Goal: Task Accomplishment & Management: Manage account settings

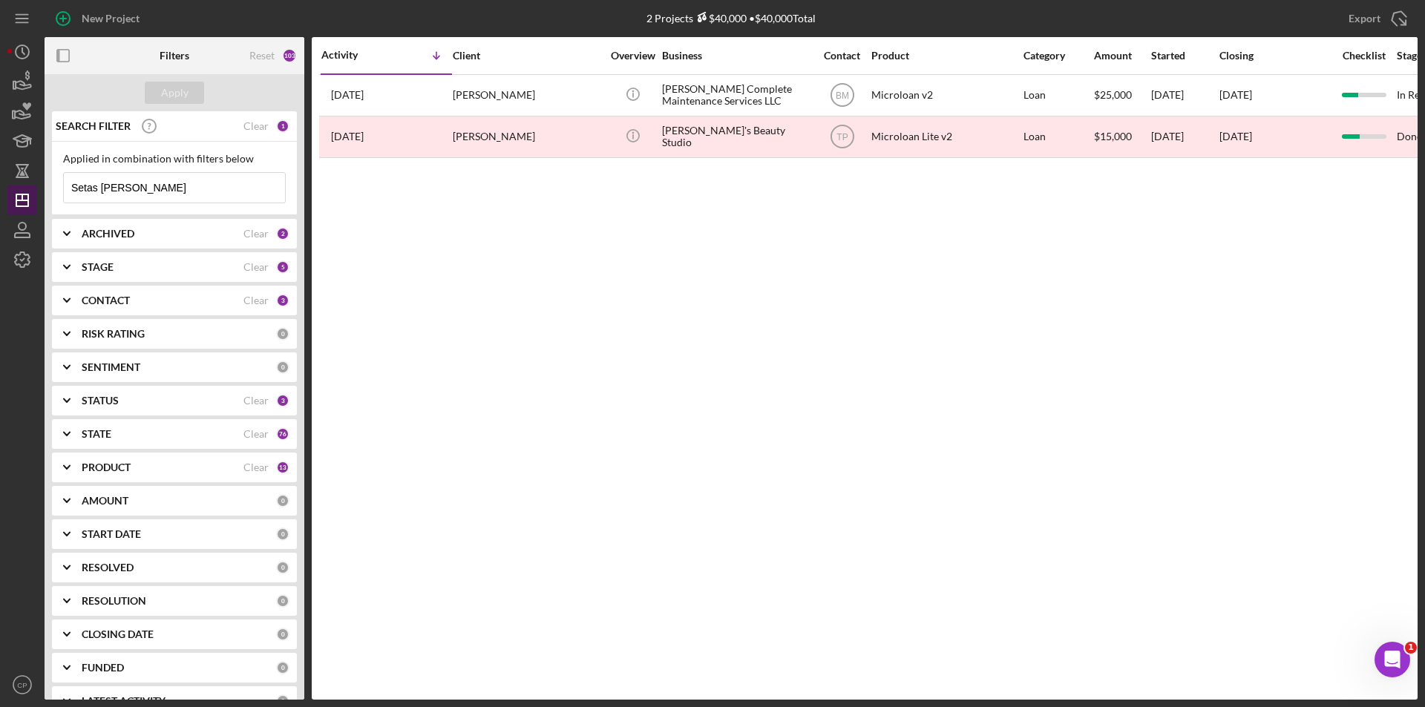
drag, startPoint x: 163, startPoint y: 188, endPoint x: 13, endPoint y: 191, distance: 149.2
click at [14, 191] on div "New Project 2 Projects $40,000 • $40,000 Total Central Trucking Logistics INC E…" at bounding box center [712, 350] width 1410 height 700
paste input "Notre Mere Inc"
type input "Notre Mere Inc"
click at [181, 91] on div "Apply" at bounding box center [174, 93] width 27 height 22
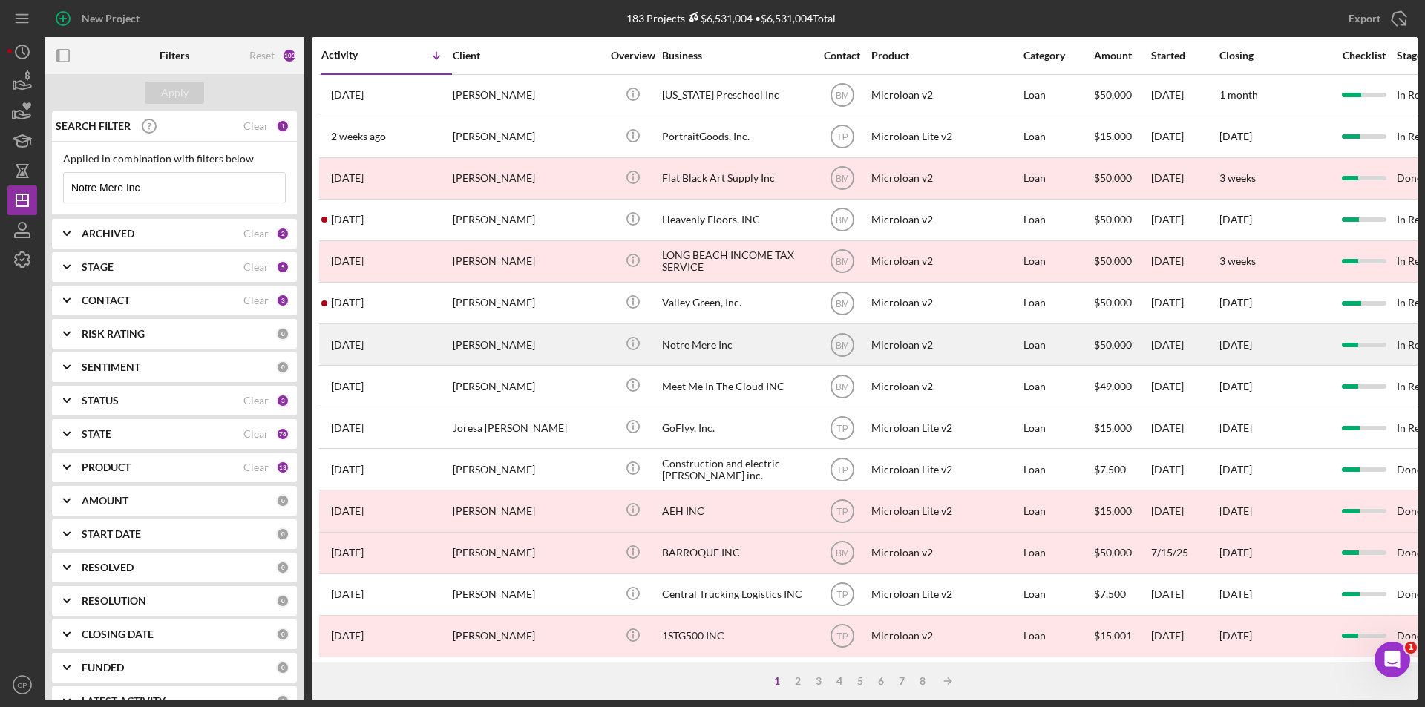
click at [710, 345] on div "Notre Mere Inc" at bounding box center [736, 344] width 148 height 39
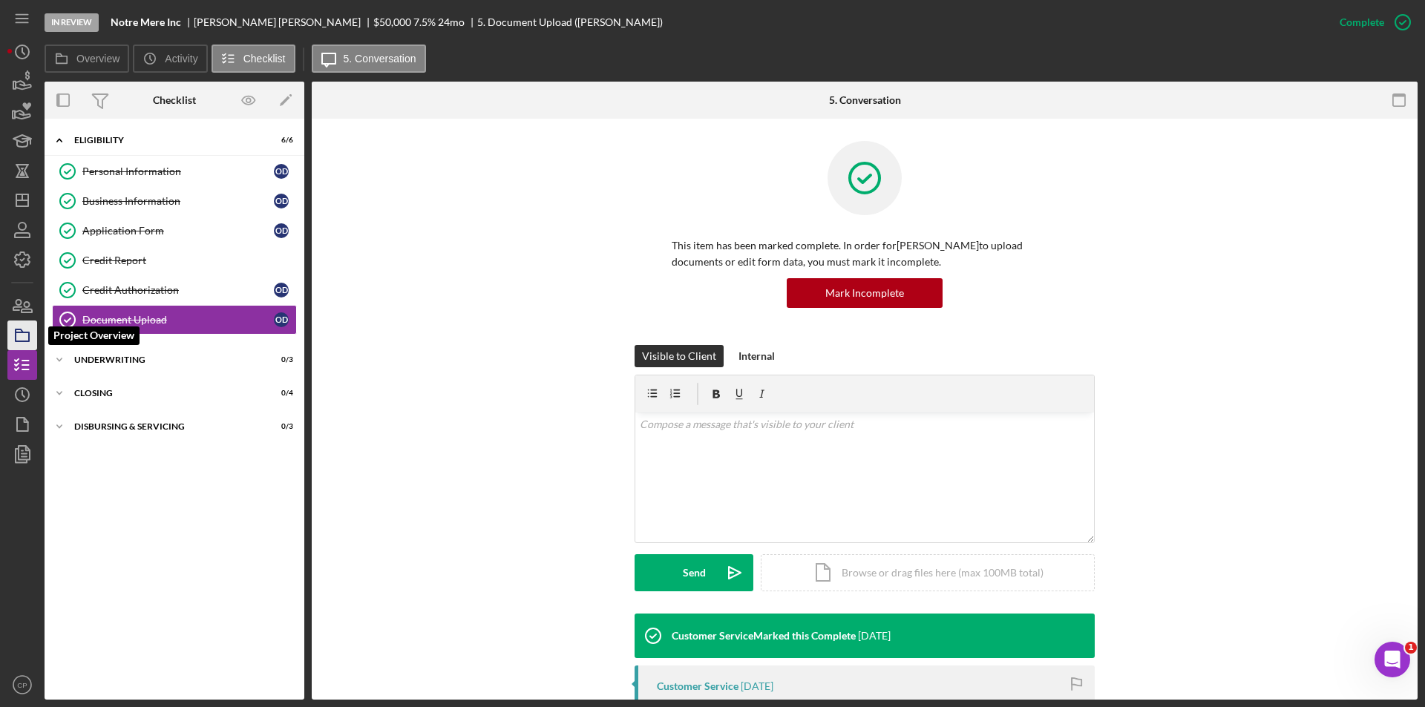
click at [24, 333] on rect "button" at bounding box center [22, 336] width 13 height 9
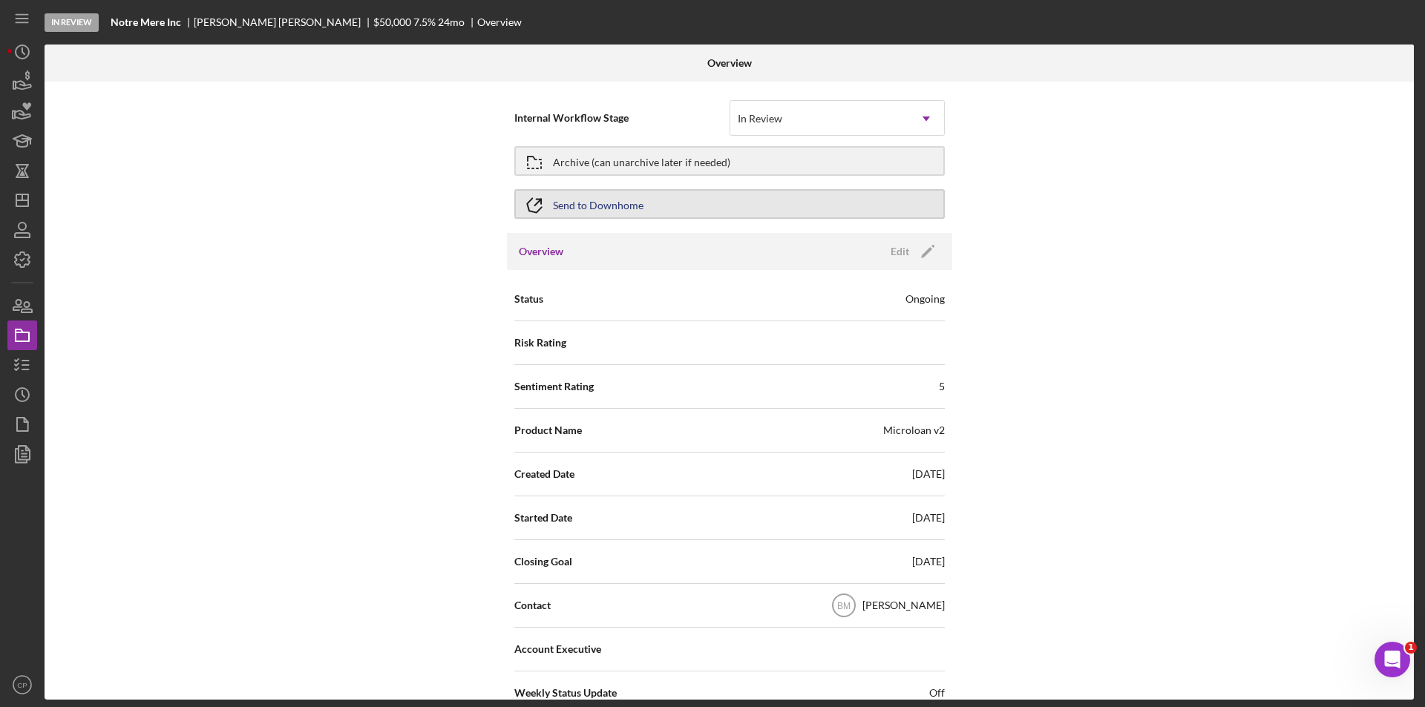
click at [685, 199] on button "Send to Downhome" at bounding box center [729, 204] width 430 height 30
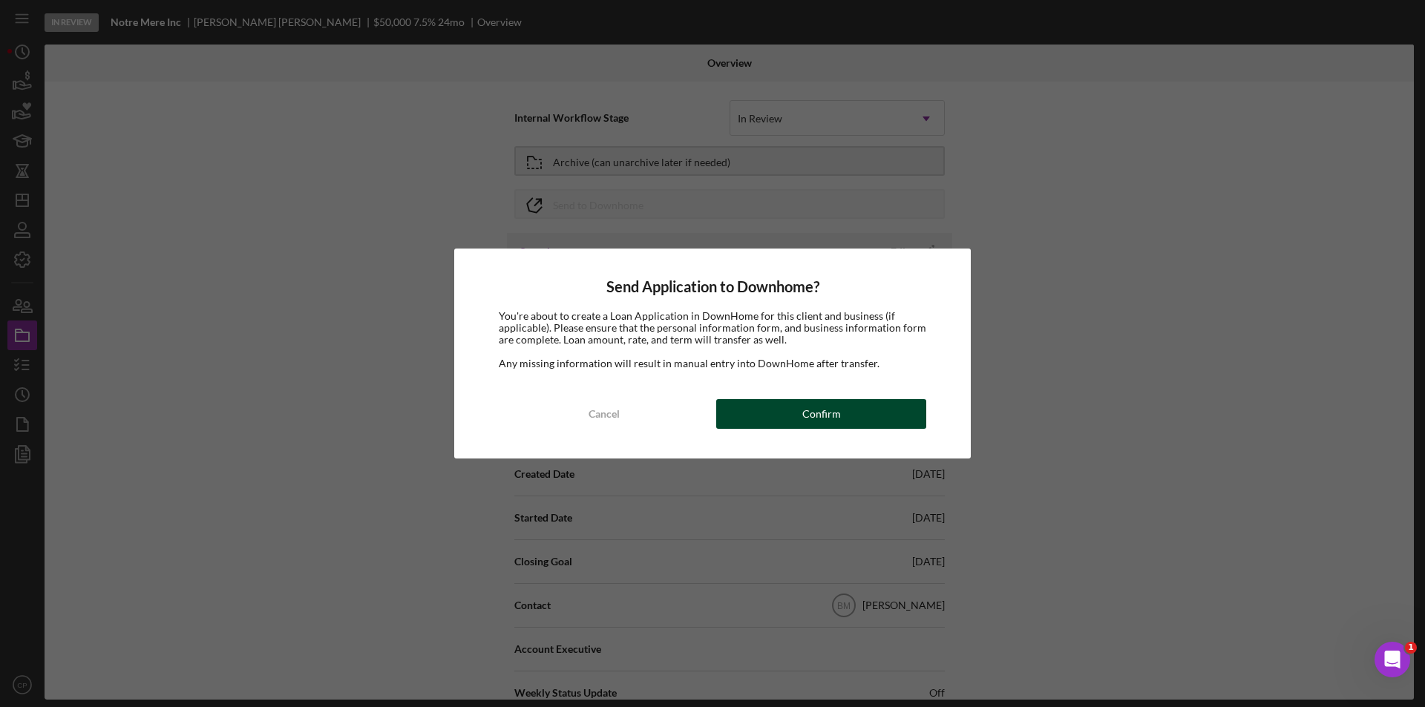
click at [835, 417] on div "Confirm" at bounding box center [821, 414] width 39 height 30
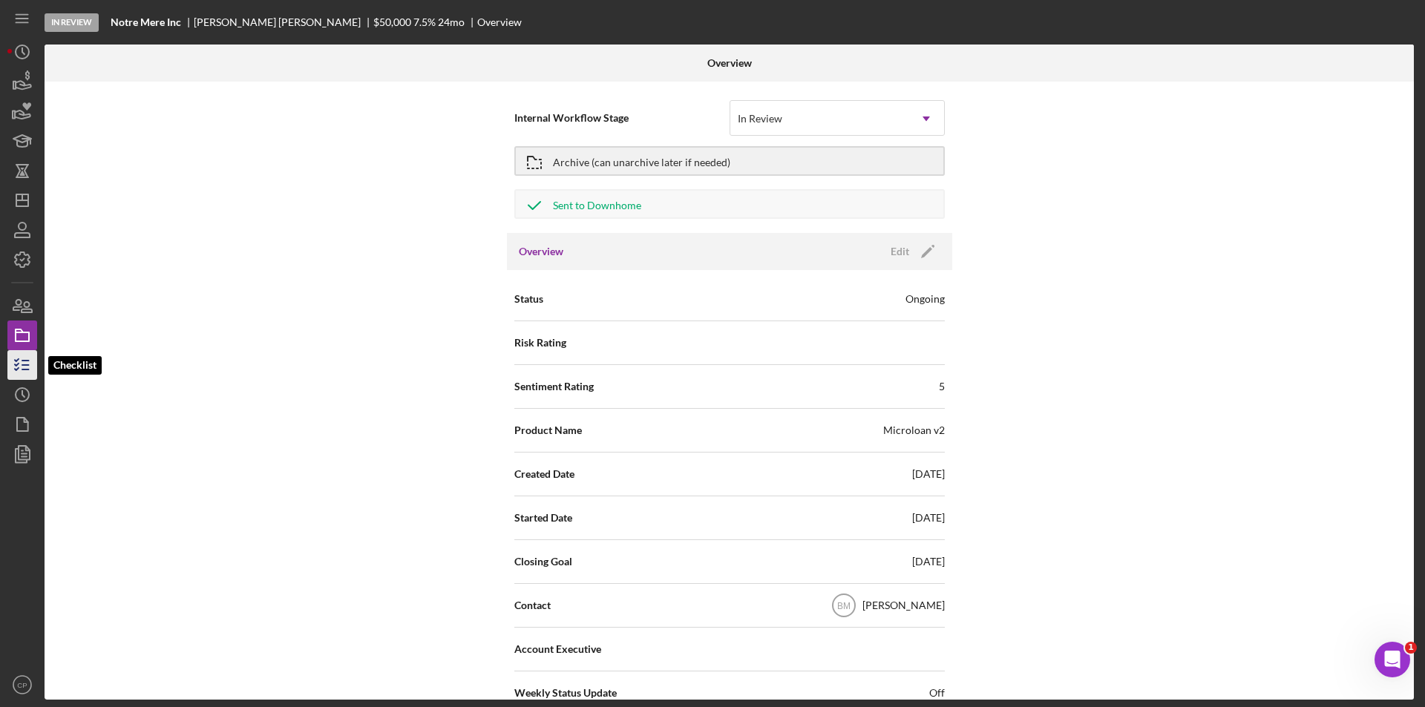
click at [24, 355] on icon "button" at bounding box center [22, 365] width 37 height 37
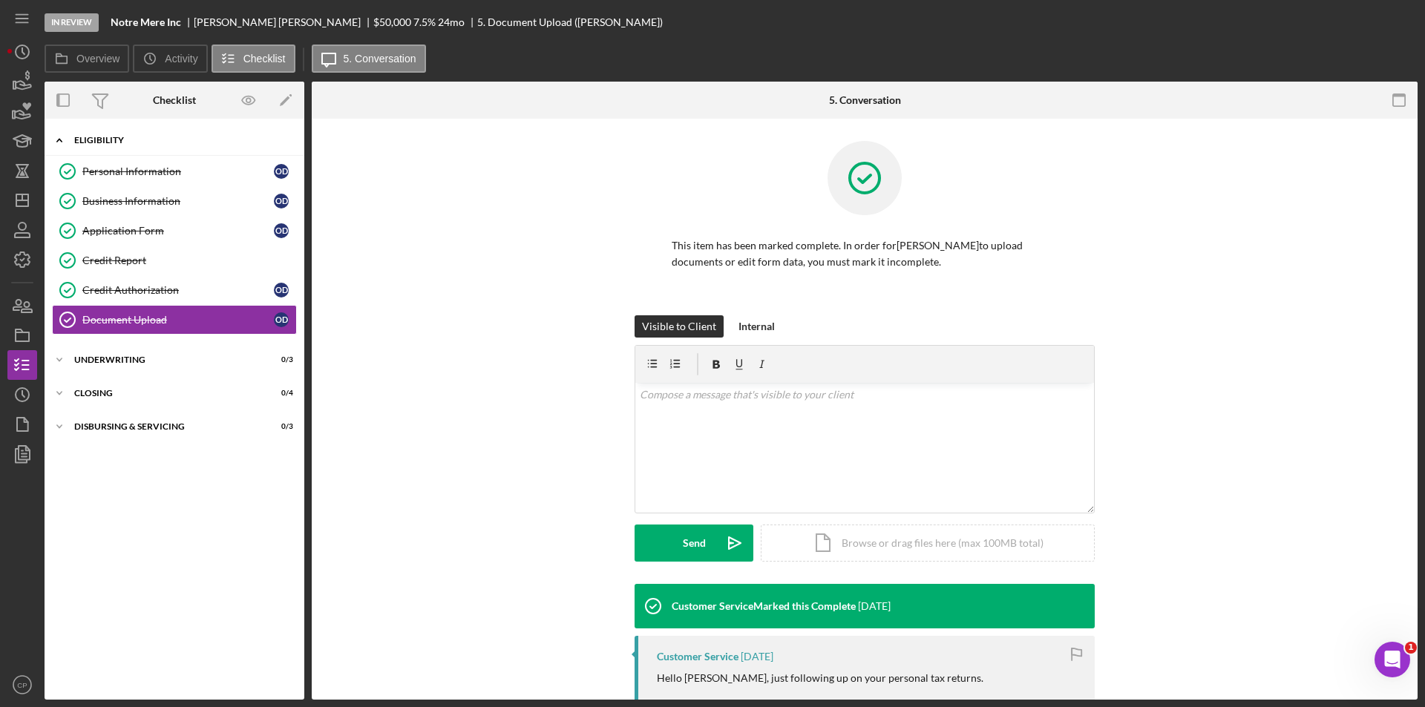
click at [126, 136] on div "Eligibility" at bounding box center [179, 140] width 211 height 9
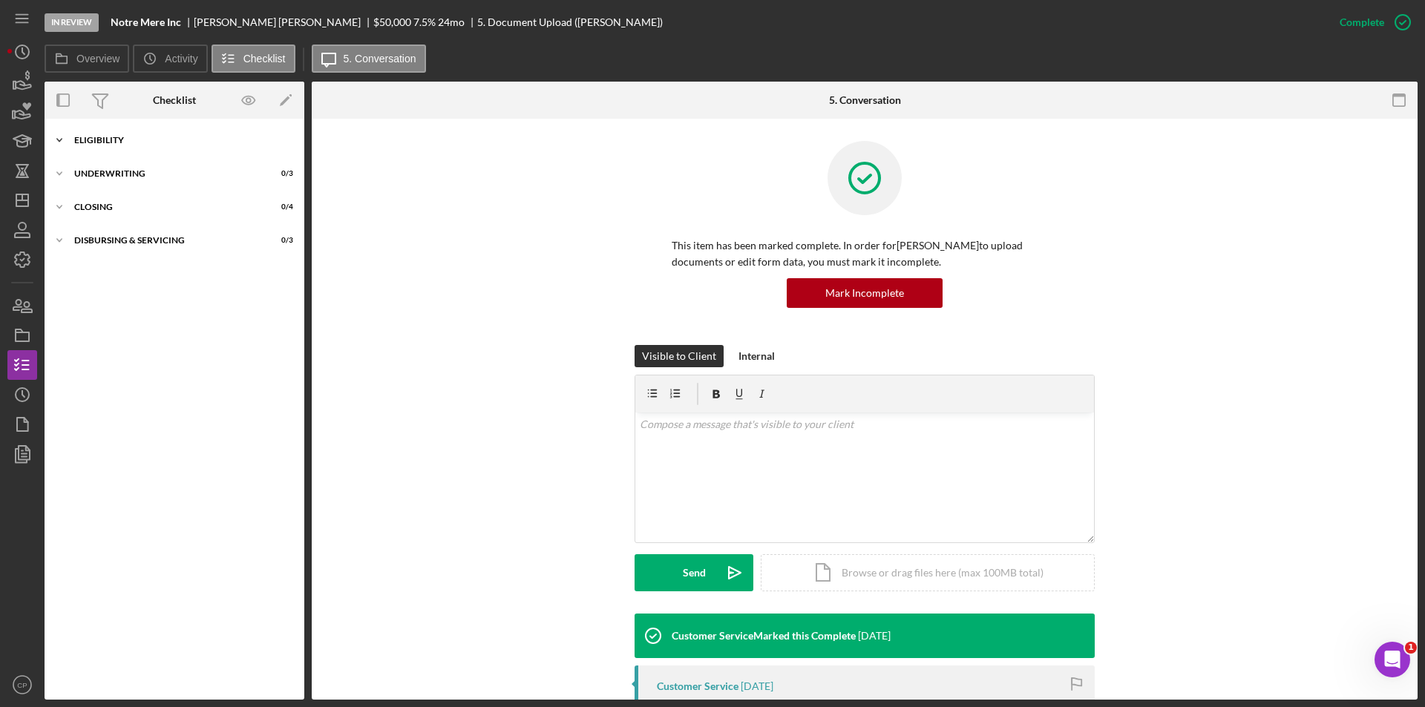
click at [114, 147] on div "Icon/Expander Eligibility 6 / 6" at bounding box center [175, 140] width 260 height 30
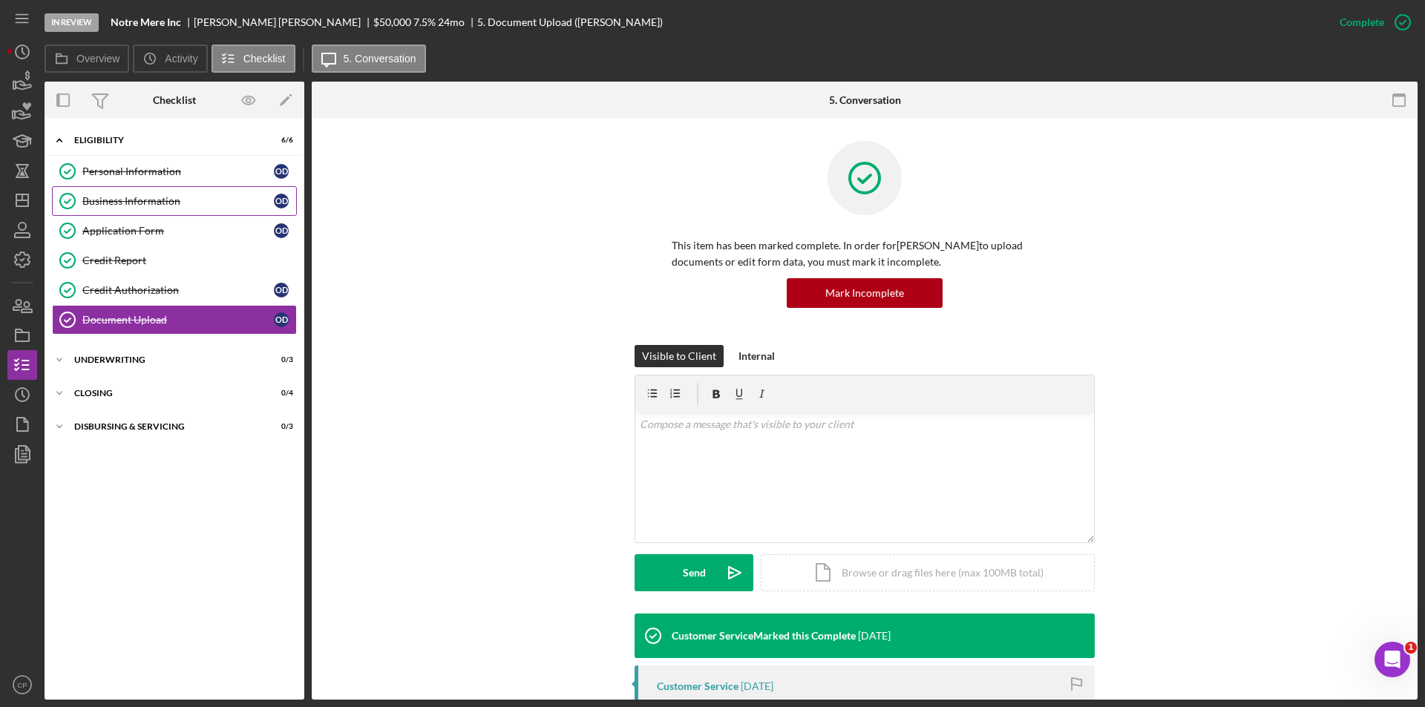
click at [110, 200] on div "Business Information" at bounding box center [177, 201] width 191 height 12
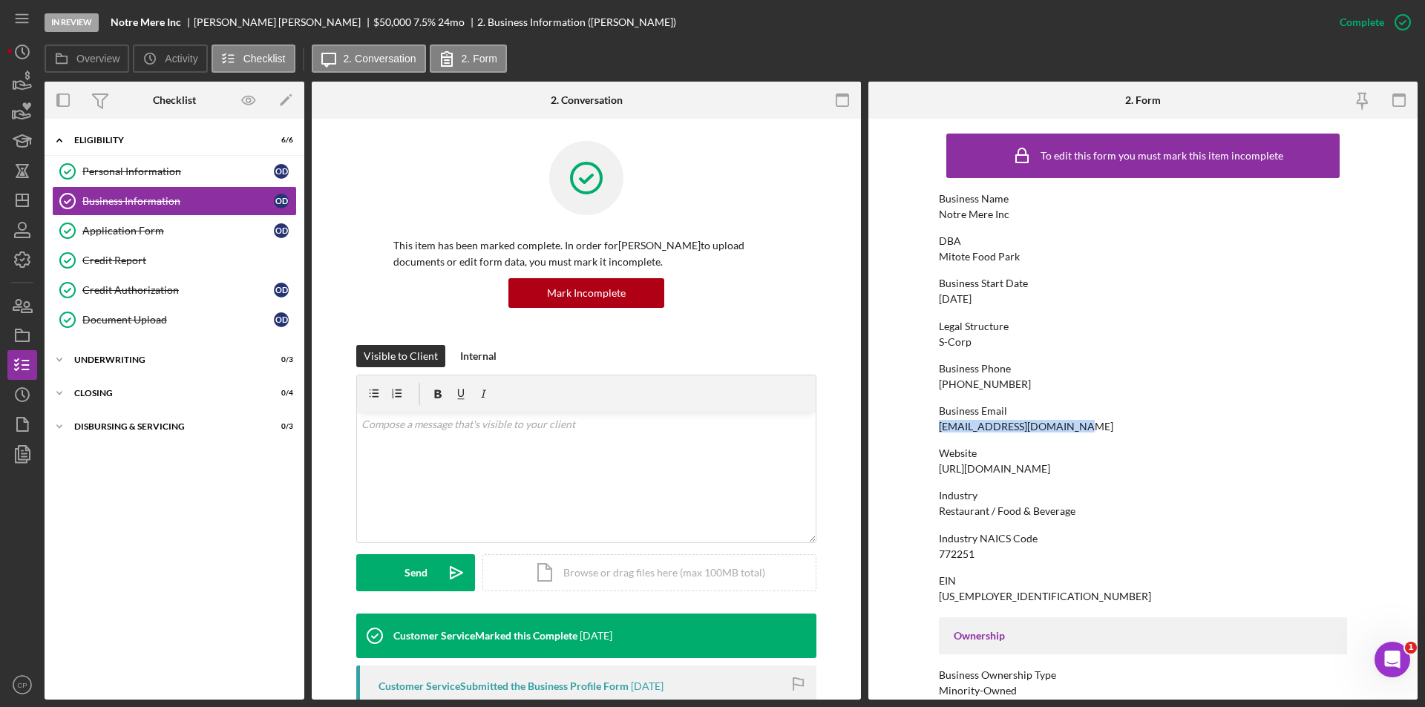
drag, startPoint x: 1068, startPoint y: 426, endPoint x: 884, endPoint y: 431, distance: 184.1
click at [884, 431] on form "To edit this form you must mark this item incomplete Business Name Notre Mere I…" at bounding box center [1142, 409] width 549 height 581
copy div "[EMAIL_ADDRESS][DOMAIN_NAME]"
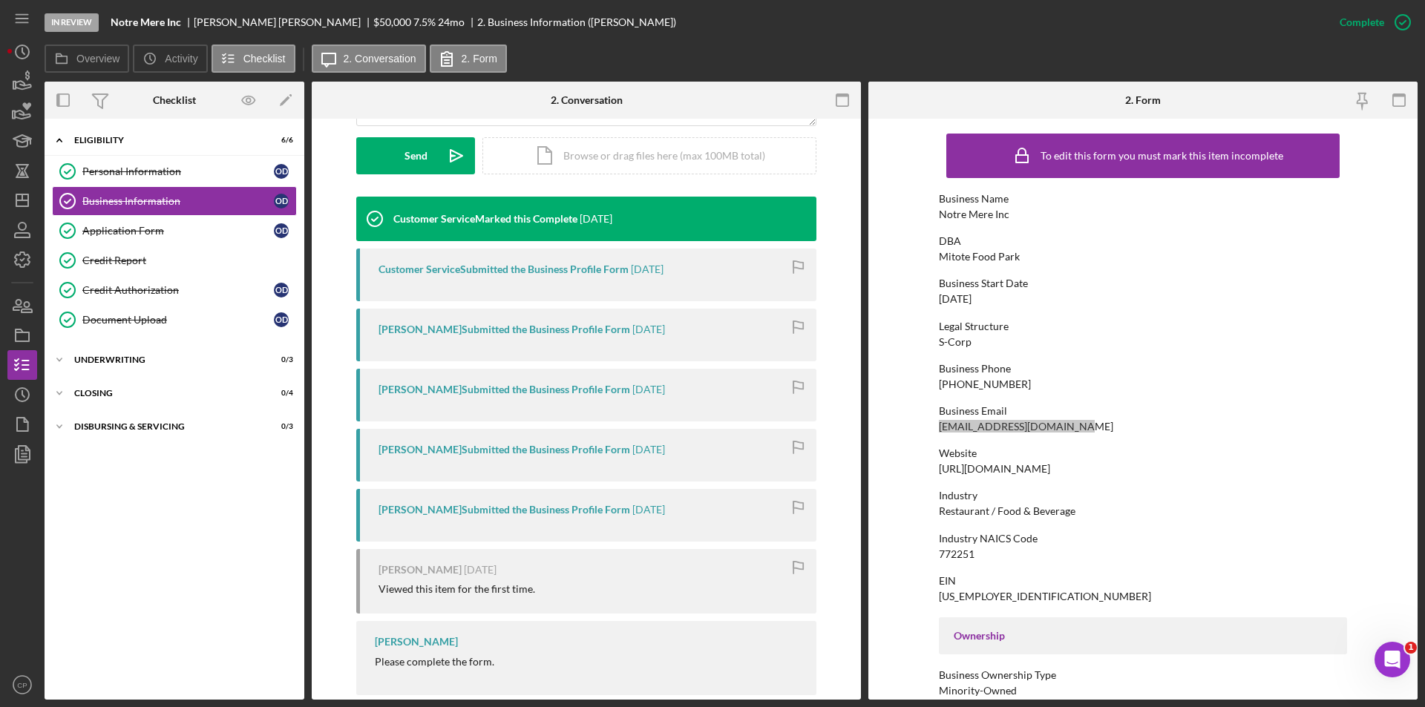
scroll to position [442, 0]
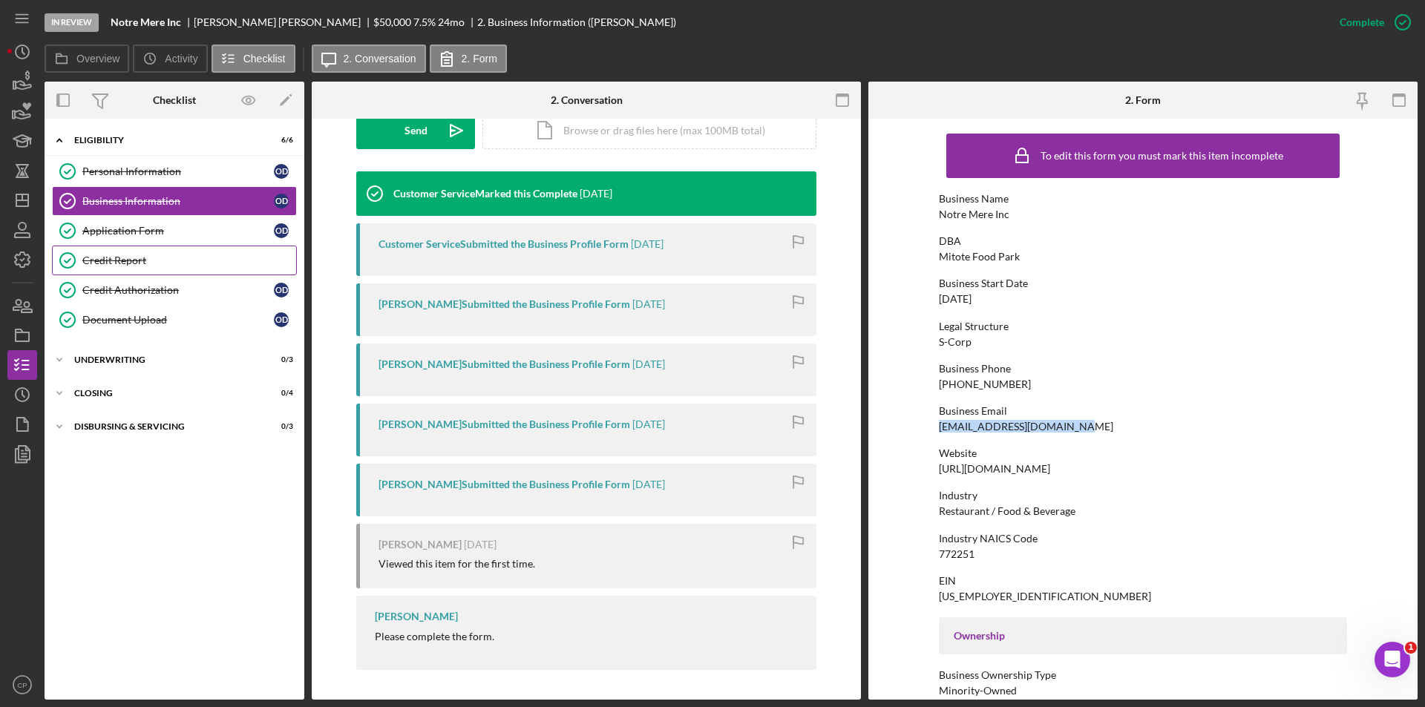
click at [111, 253] on link "Credit Report Credit Report" at bounding box center [174, 261] width 245 height 30
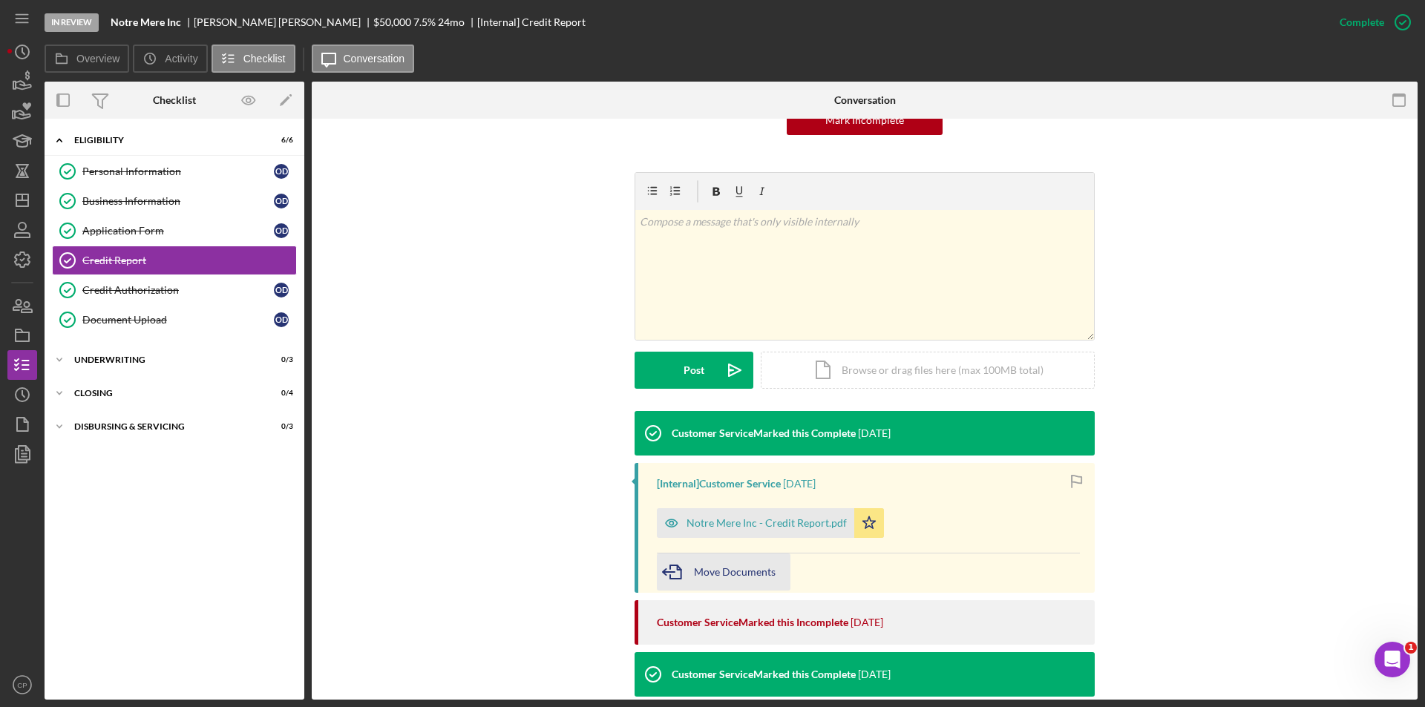
scroll to position [223, 0]
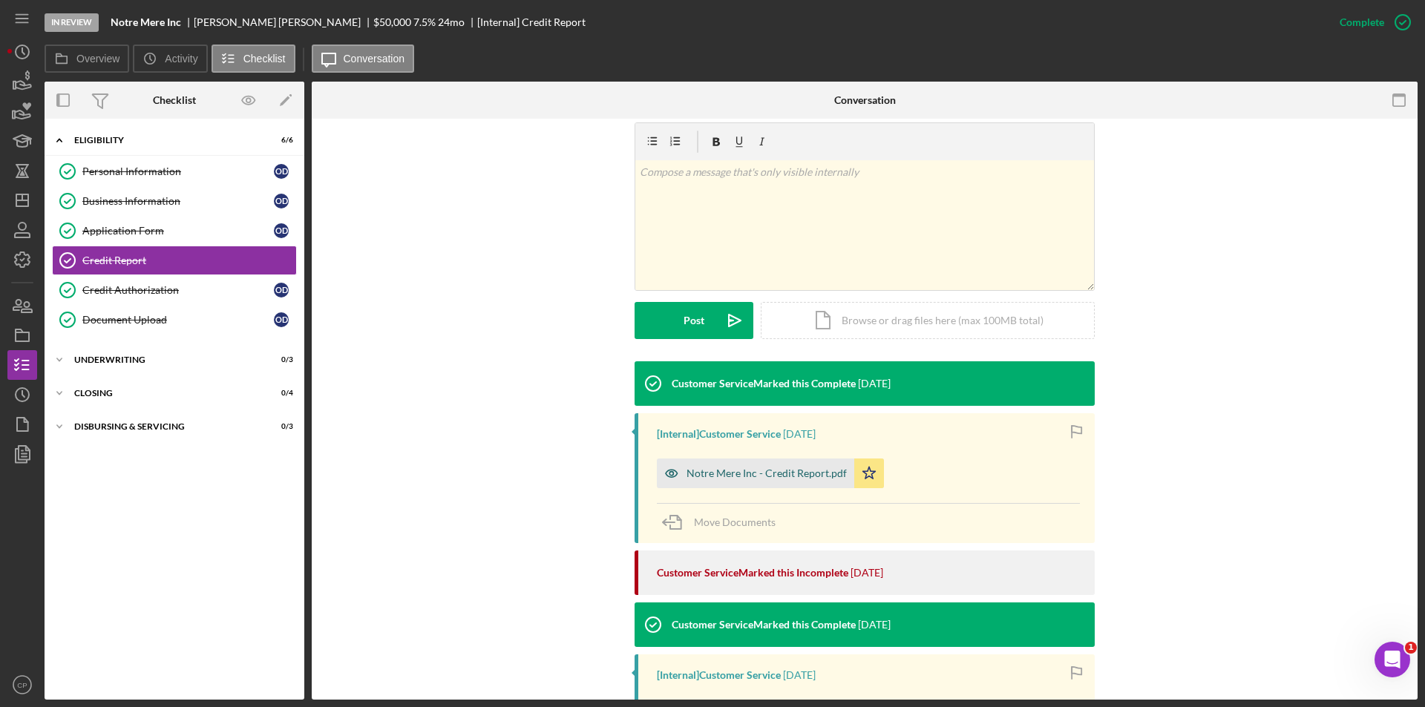
click at [744, 478] on div "Notre Mere Inc - Credit Report.pdf" at bounding box center [766, 473] width 160 height 12
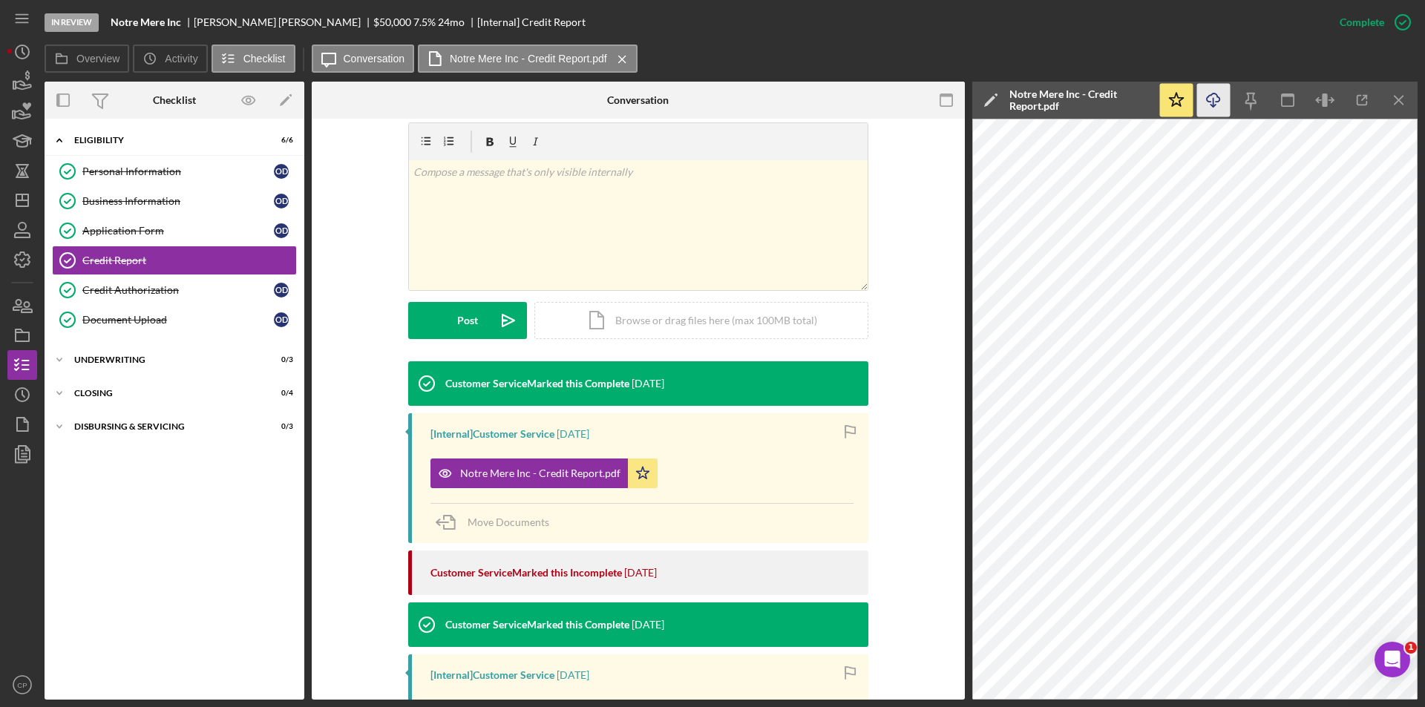
click at [1215, 97] on icon "Icon/Download" at bounding box center [1213, 100] width 33 height 33
click at [127, 284] on div "Credit Authorization" at bounding box center [177, 290] width 191 height 12
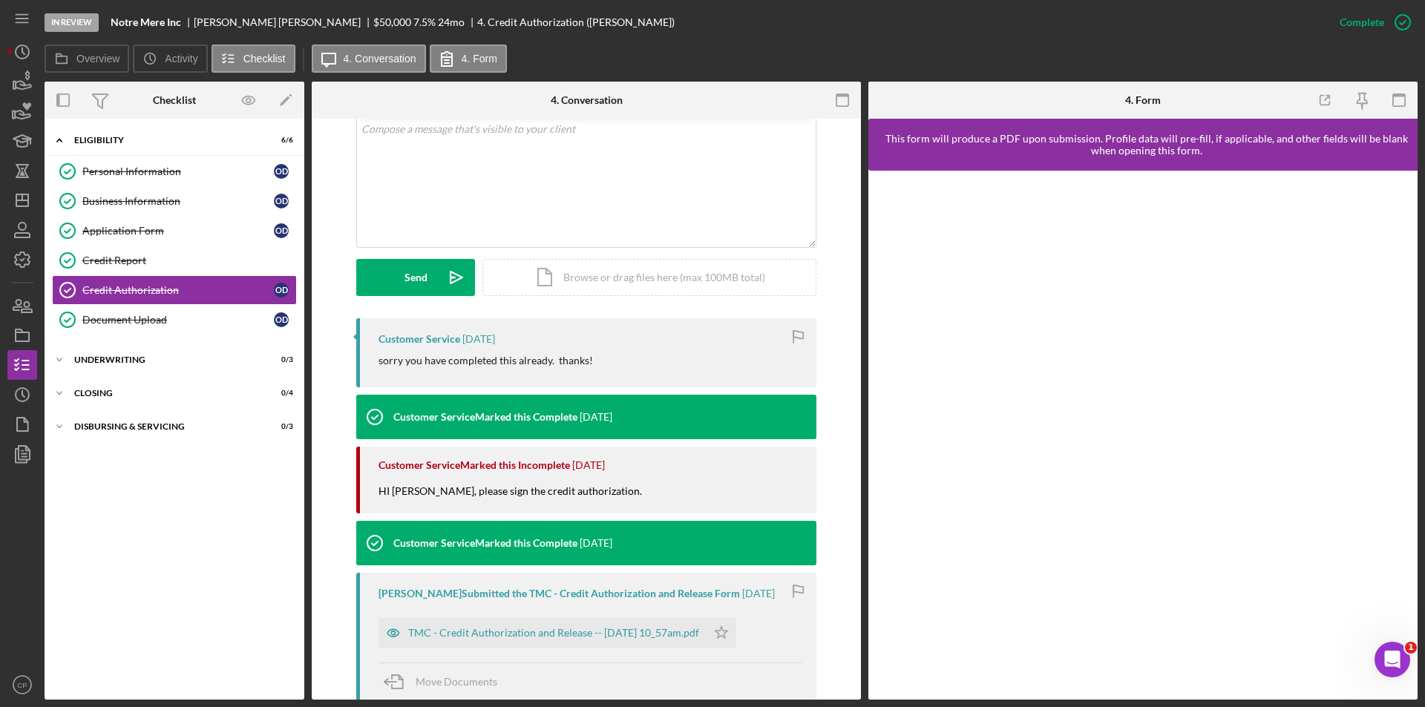
scroll to position [519, 0]
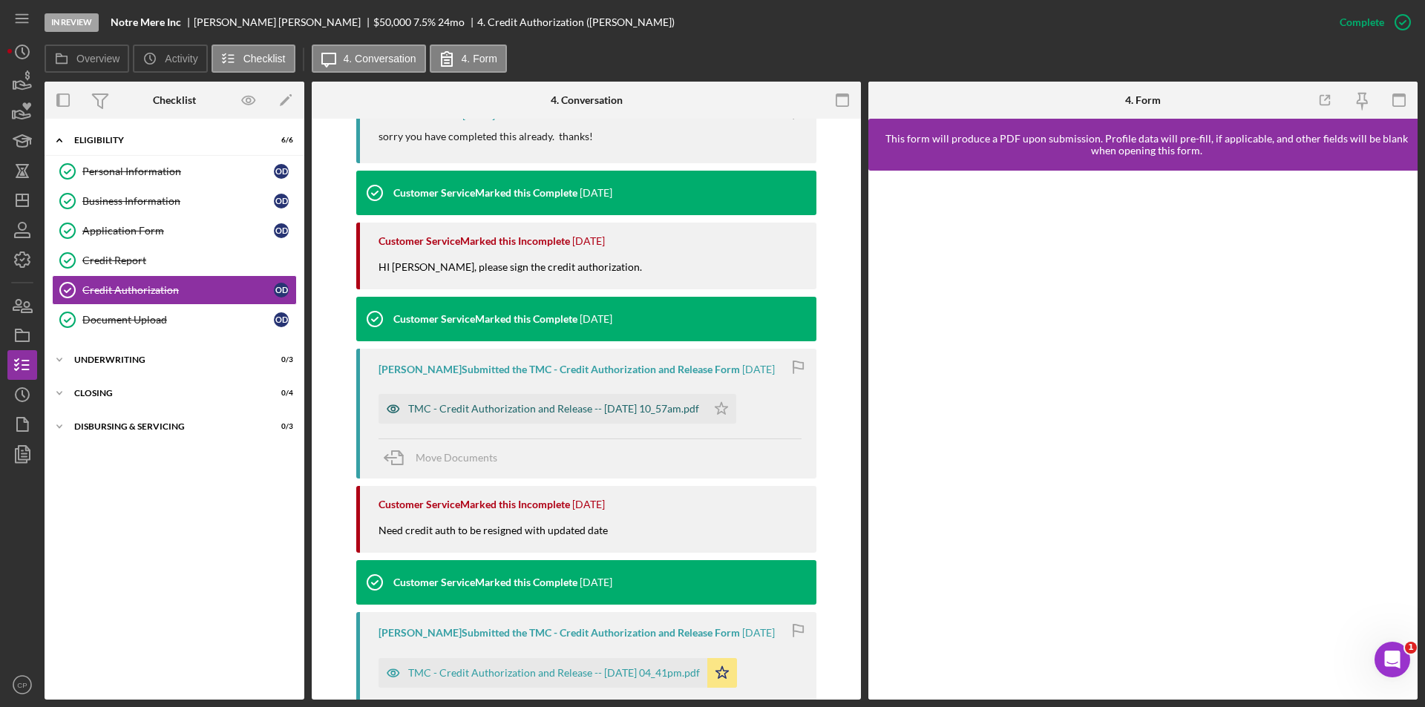
click at [525, 409] on div "TMC - Credit Authorization and Release -- [DATE] 10_57am.pdf" at bounding box center [553, 409] width 291 height 12
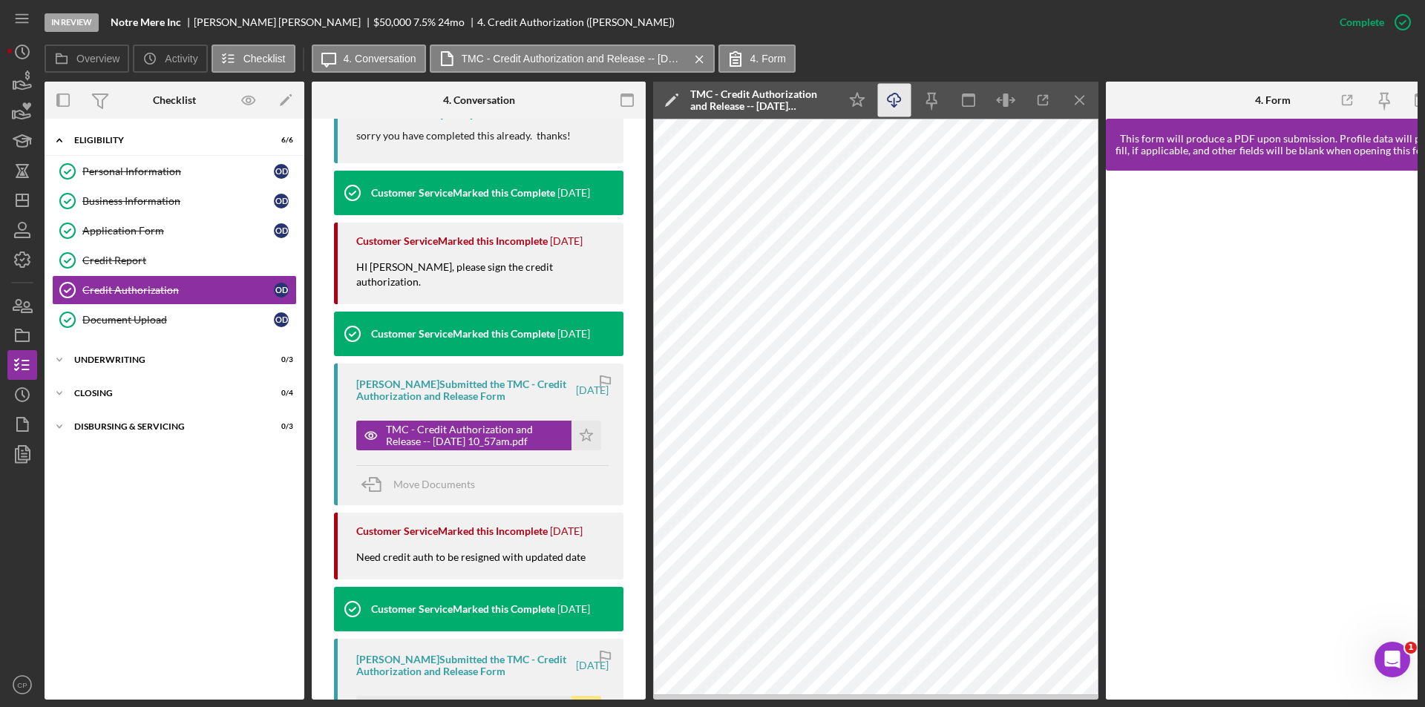
click at [886, 108] on icon "Icon/Download" at bounding box center [894, 100] width 33 height 33
click at [135, 312] on link "Document Upload Document Upload O D" at bounding box center [174, 320] width 245 height 30
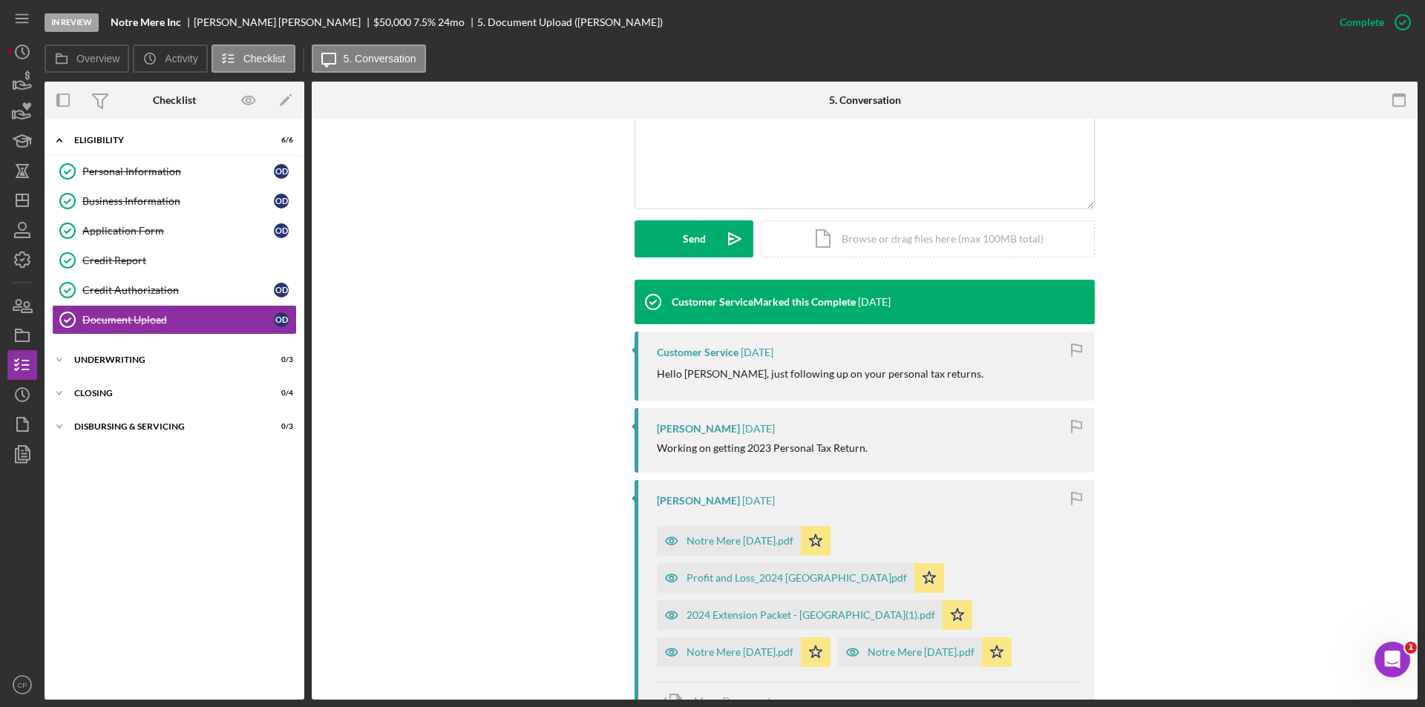
scroll to position [371, 0]
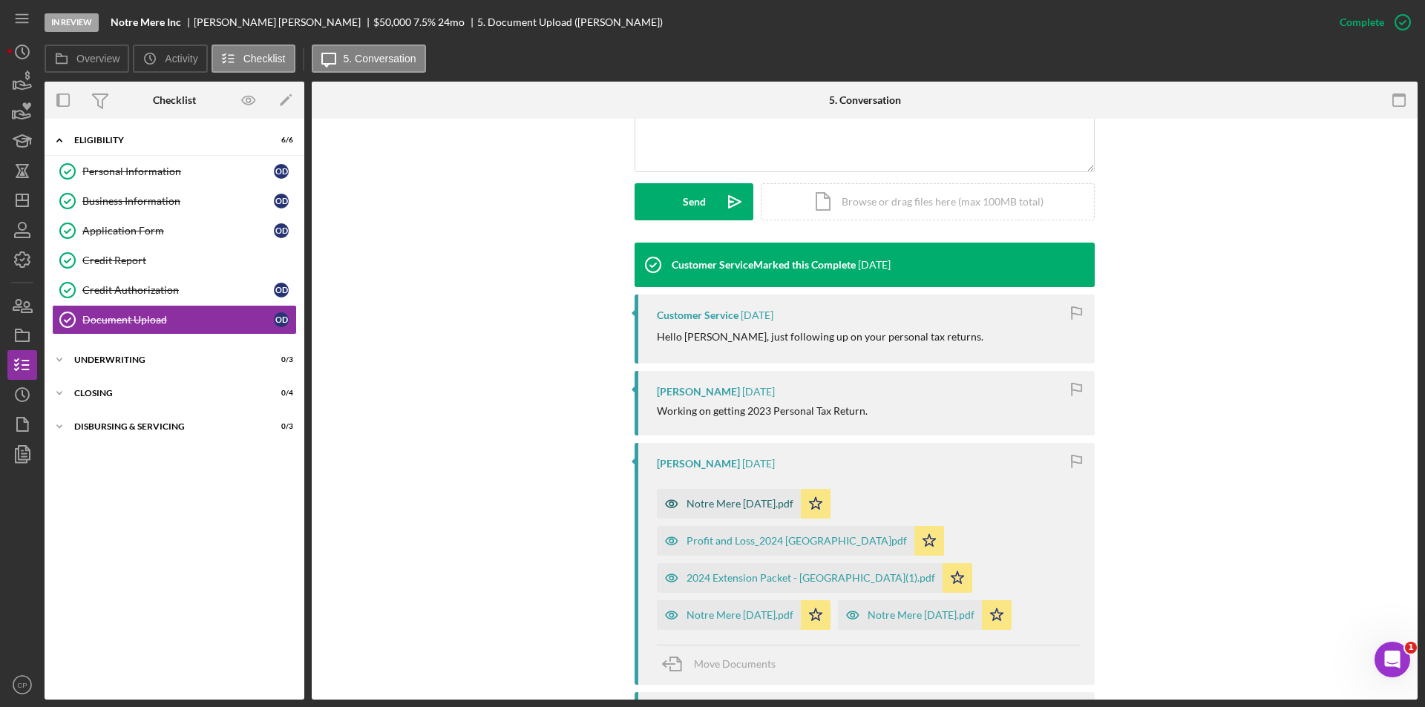
click at [706, 505] on div "Notre Mere [DATE].pdf" at bounding box center [739, 504] width 107 height 12
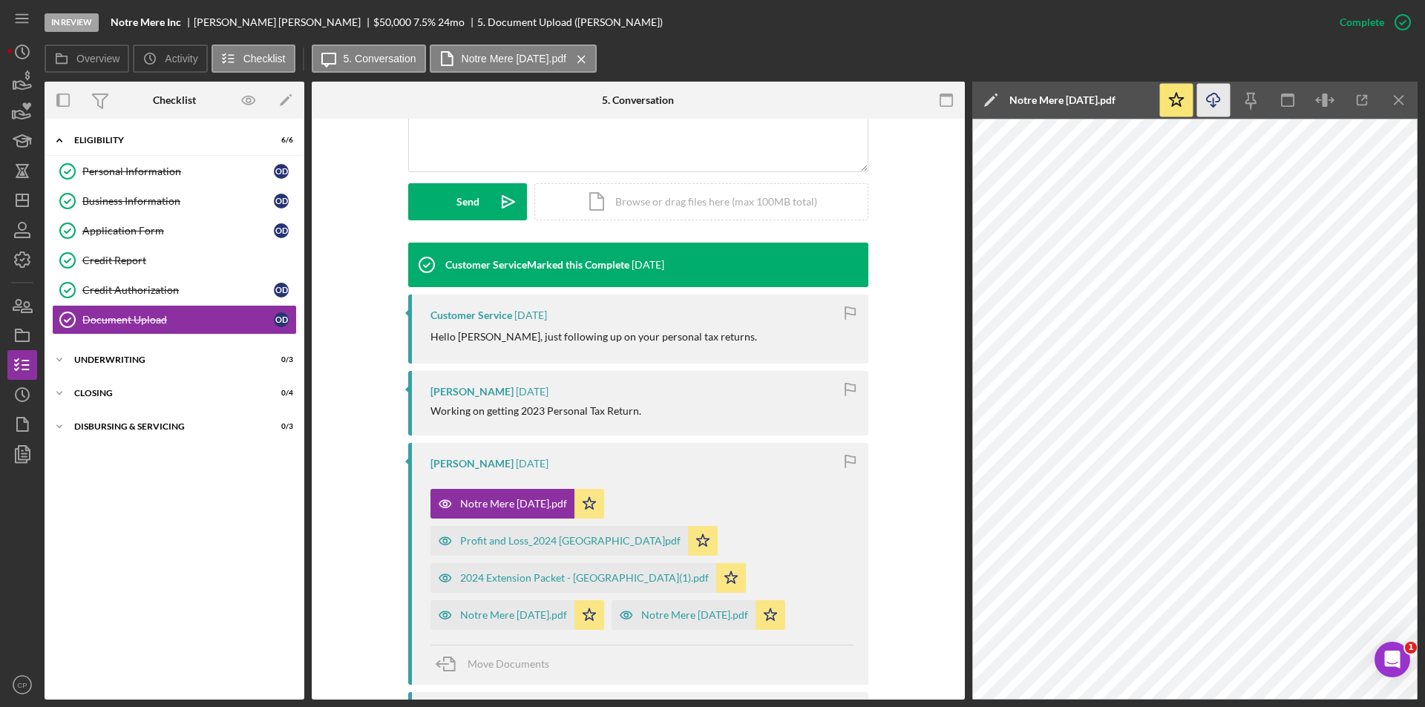
click at [1215, 103] on icon "Icon/Download" at bounding box center [1213, 100] width 33 height 33
click at [568, 535] on div "Profit and Loss_2024 [GEOGRAPHIC_DATA]pdf" at bounding box center [570, 541] width 220 height 12
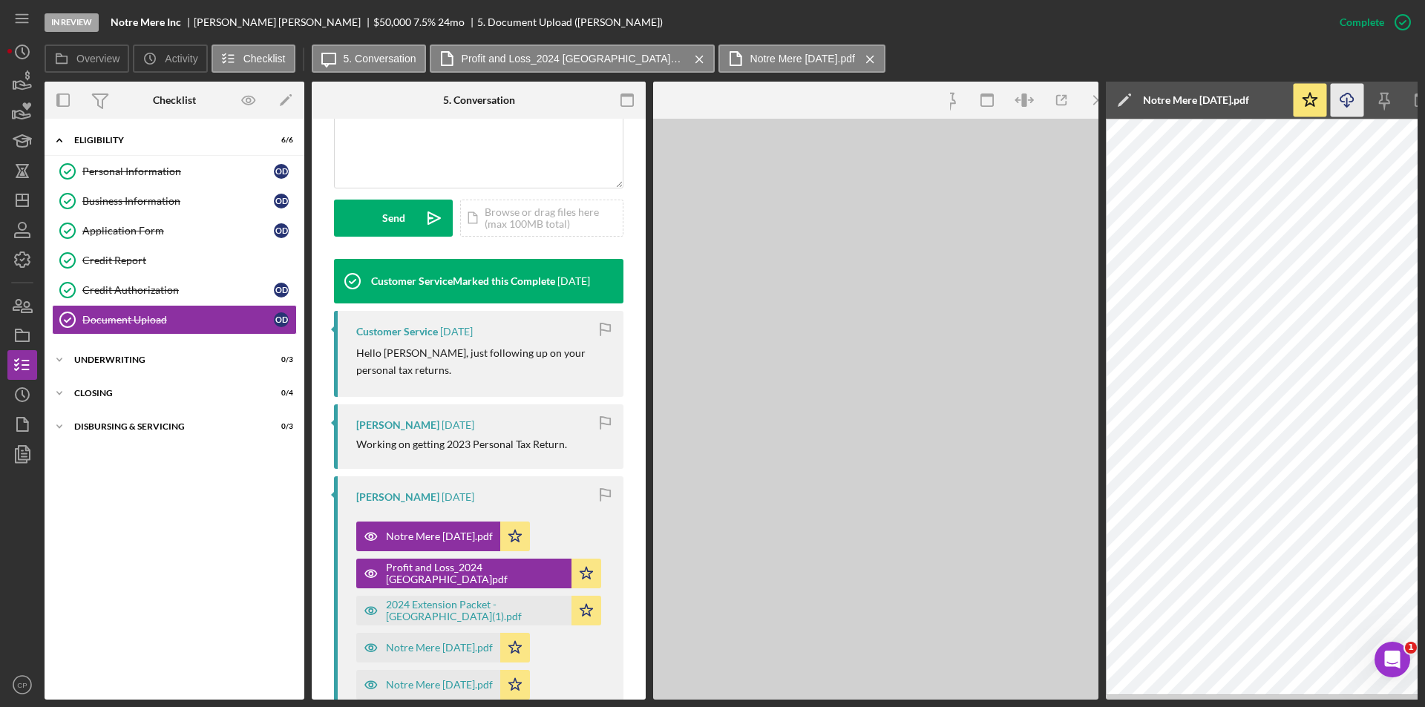
scroll to position [387, 0]
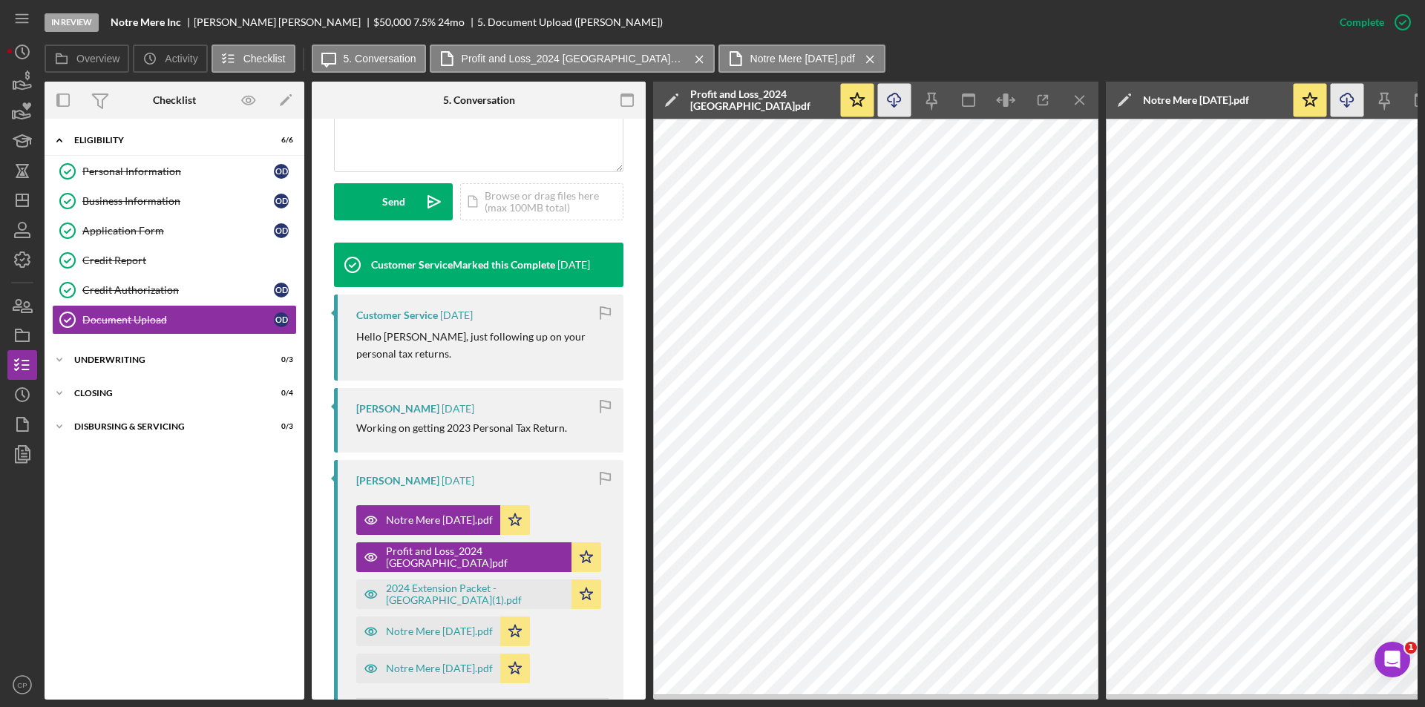
click at [898, 106] on icon "Icon/Download" at bounding box center [894, 100] width 33 height 33
click at [488, 599] on div "2024 Extension Packet - [GEOGRAPHIC_DATA](1).pdf" at bounding box center [475, 595] width 178 height 24
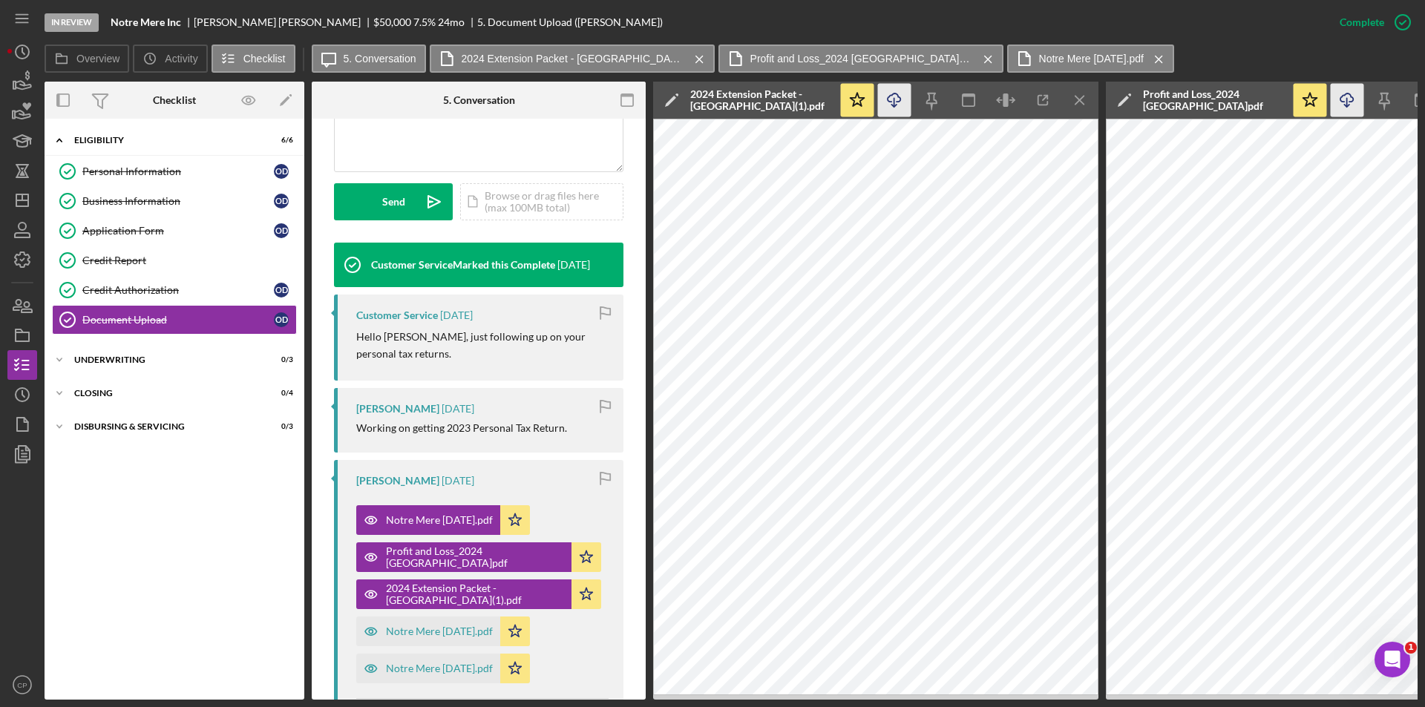
click at [899, 106] on icon "Icon/Download" at bounding box center [894, 100] width 33 height 33
click at [396, 634] on div "Notre Mere [DATE].pdf" at bounding box center [439, 632] width 107 height 12
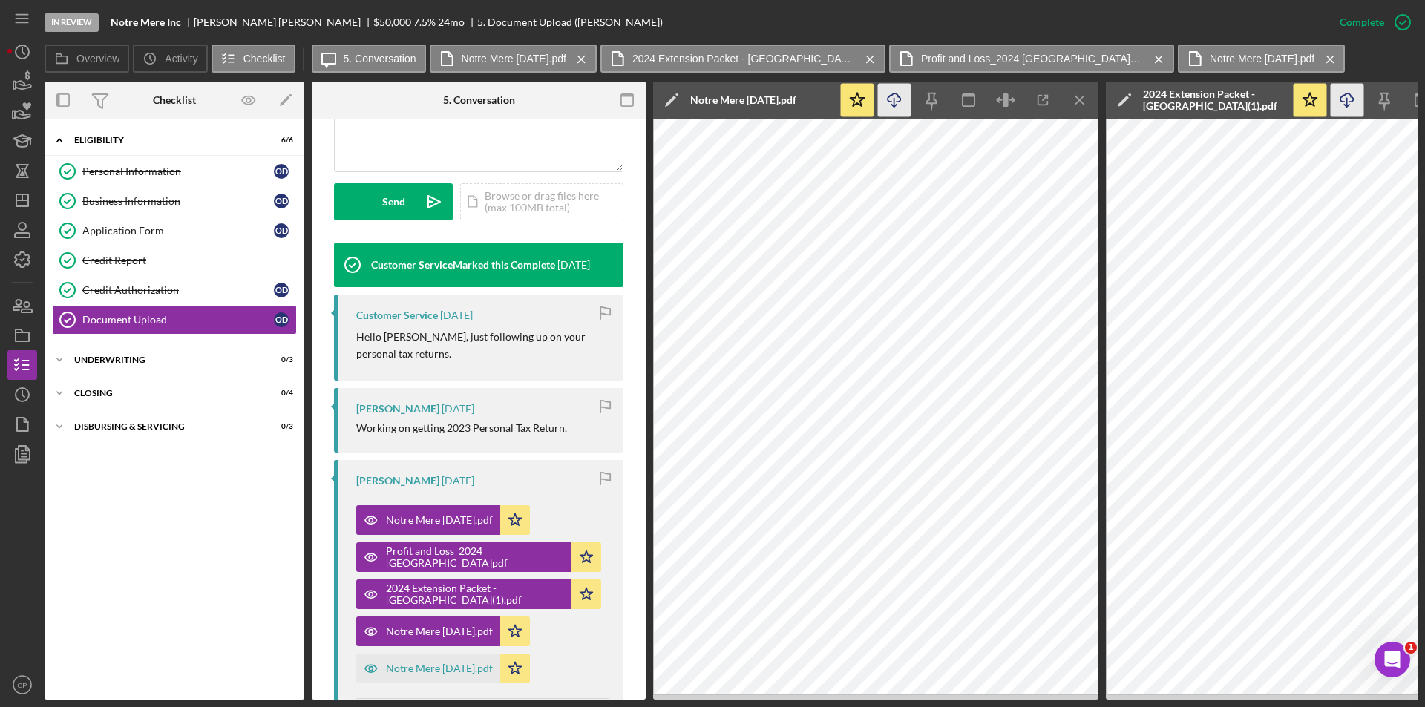
click at [900, 103] on icon "Icon/Download" at bounding box center [894, 100] width 33 height 33
click at [442, 677] on div "Notre Mere [DATE].pdf" at bounding box center [428, 669] width 144 height 30
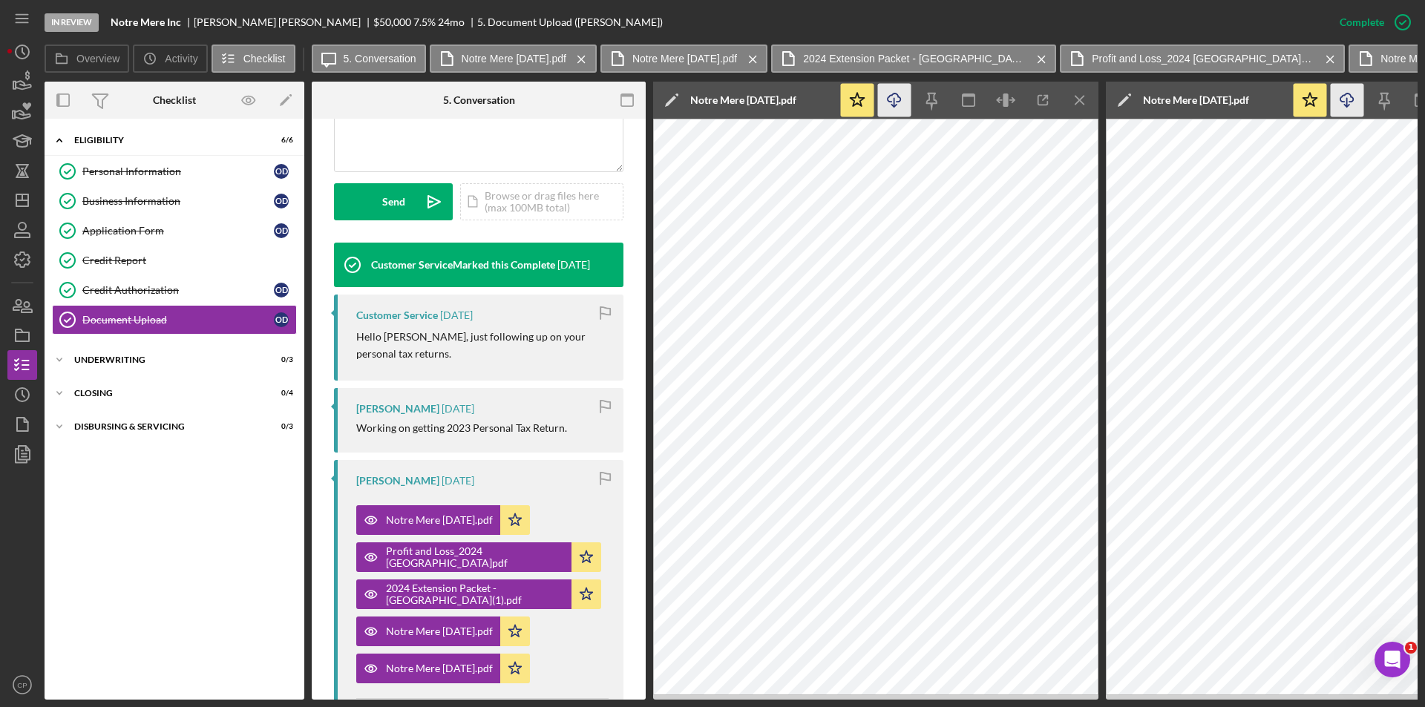
click at [896, 107] on icon "Icon/Download" at bounding box center [894, 100] width 33 height 33
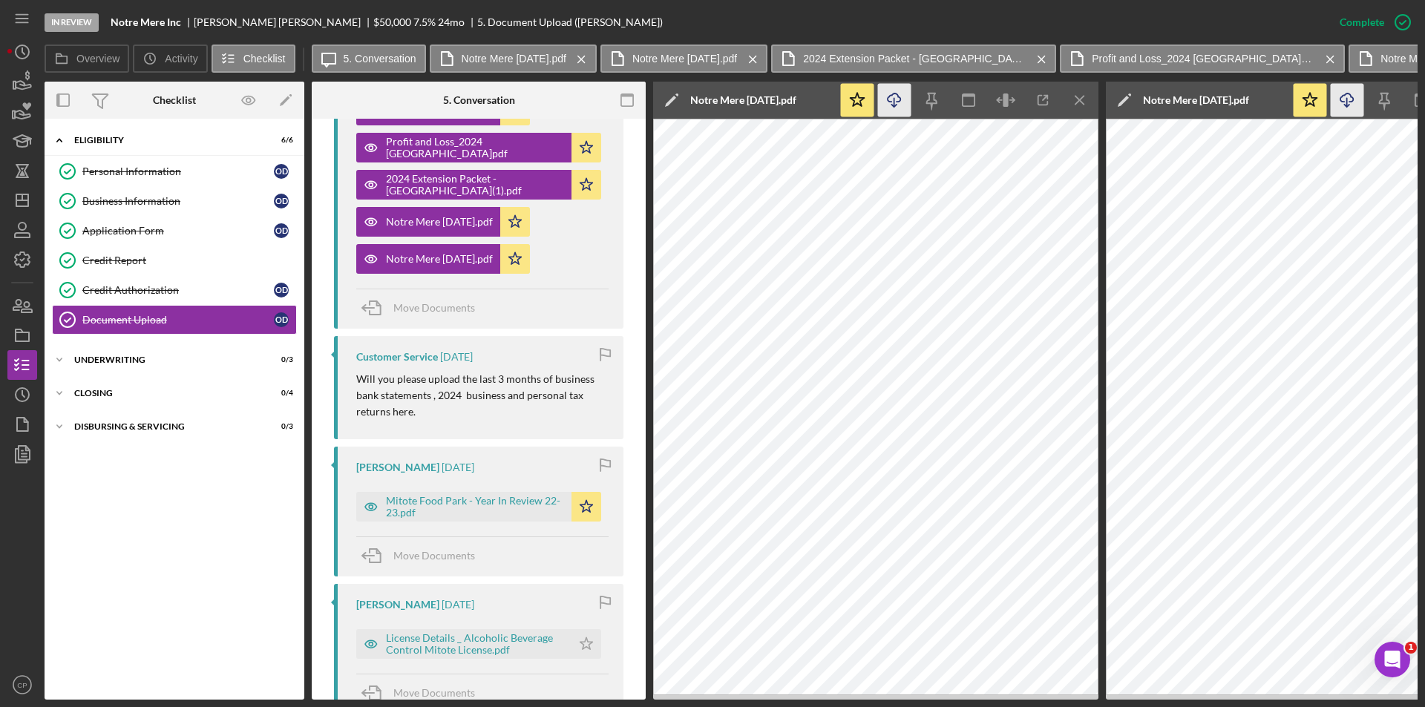
scroll to position [833, 0]
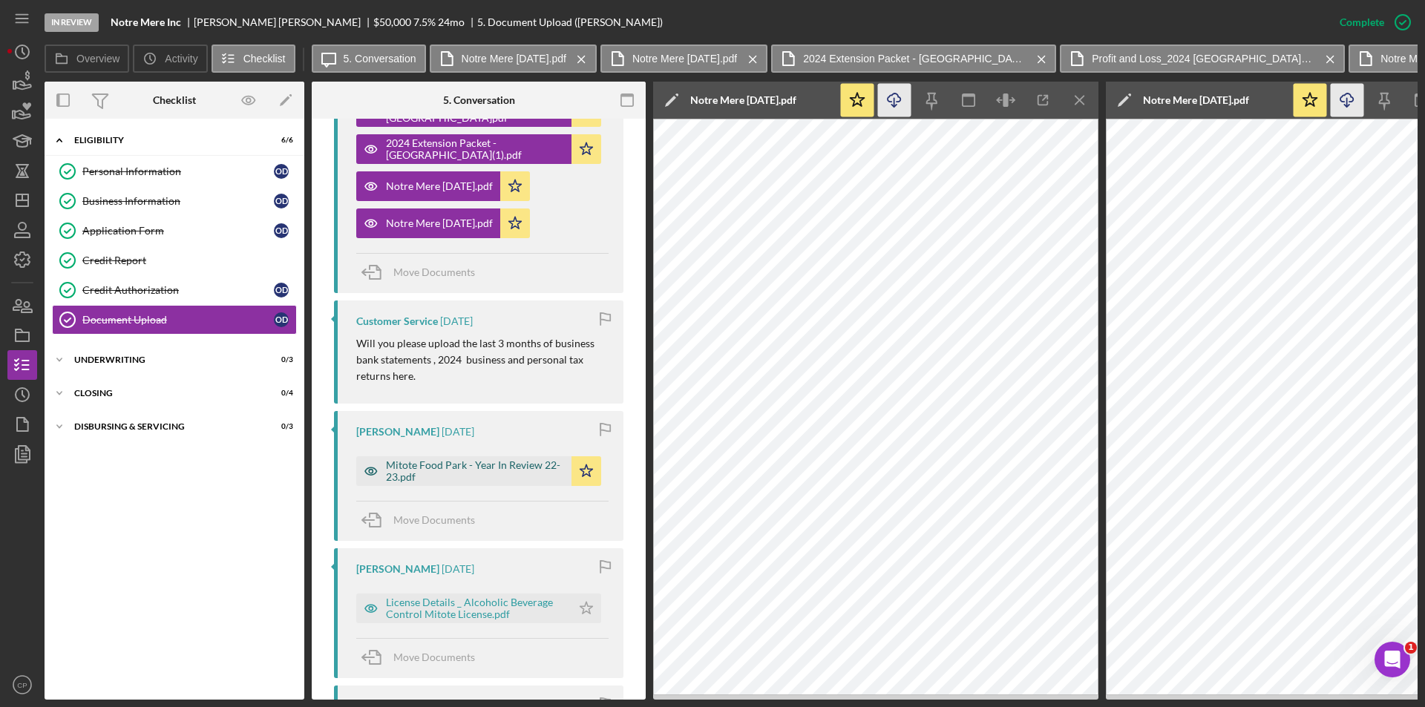
click at [445, 463] on div "Mitote Food Park - Year In Review 22-23.pdf" at bounding box center [475, 471] width 178 height 24
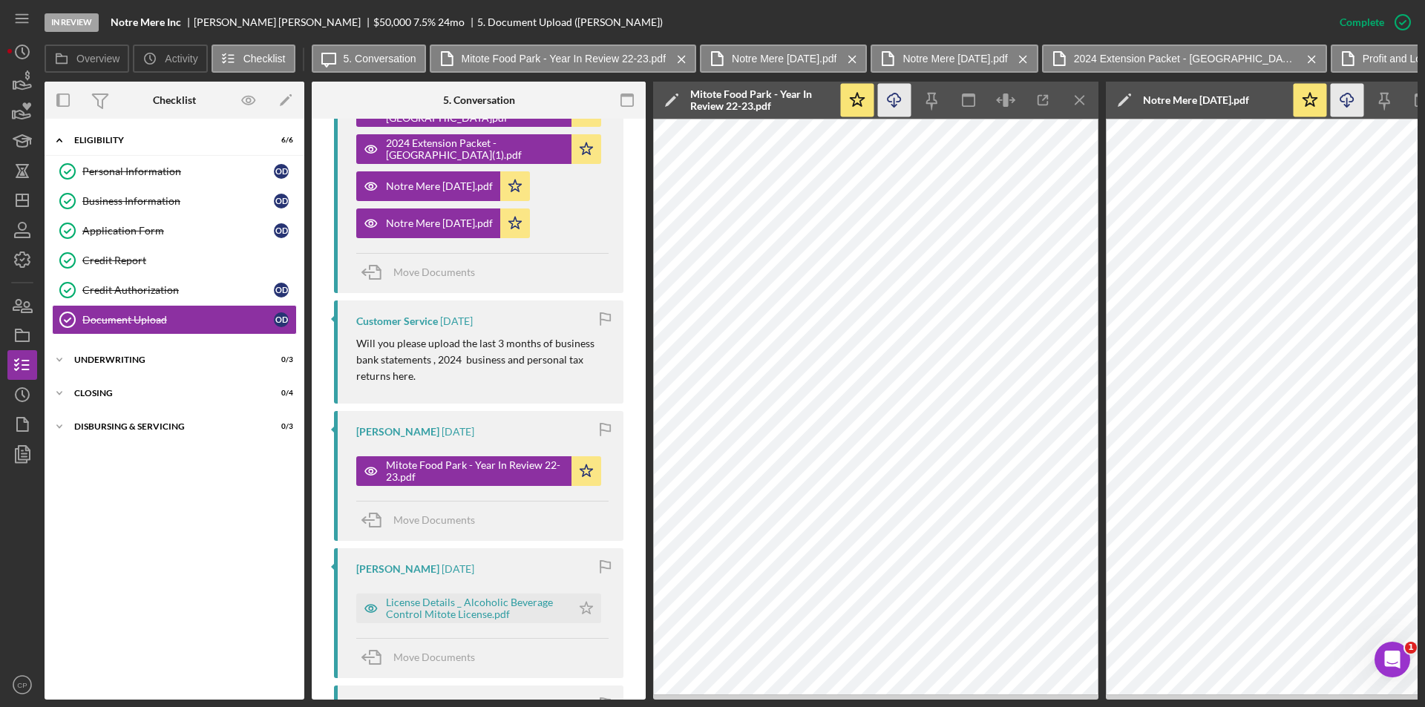
click at [893, 96] on icon "Icon/Download" at bounding box center [894, 100] width 33 height 33
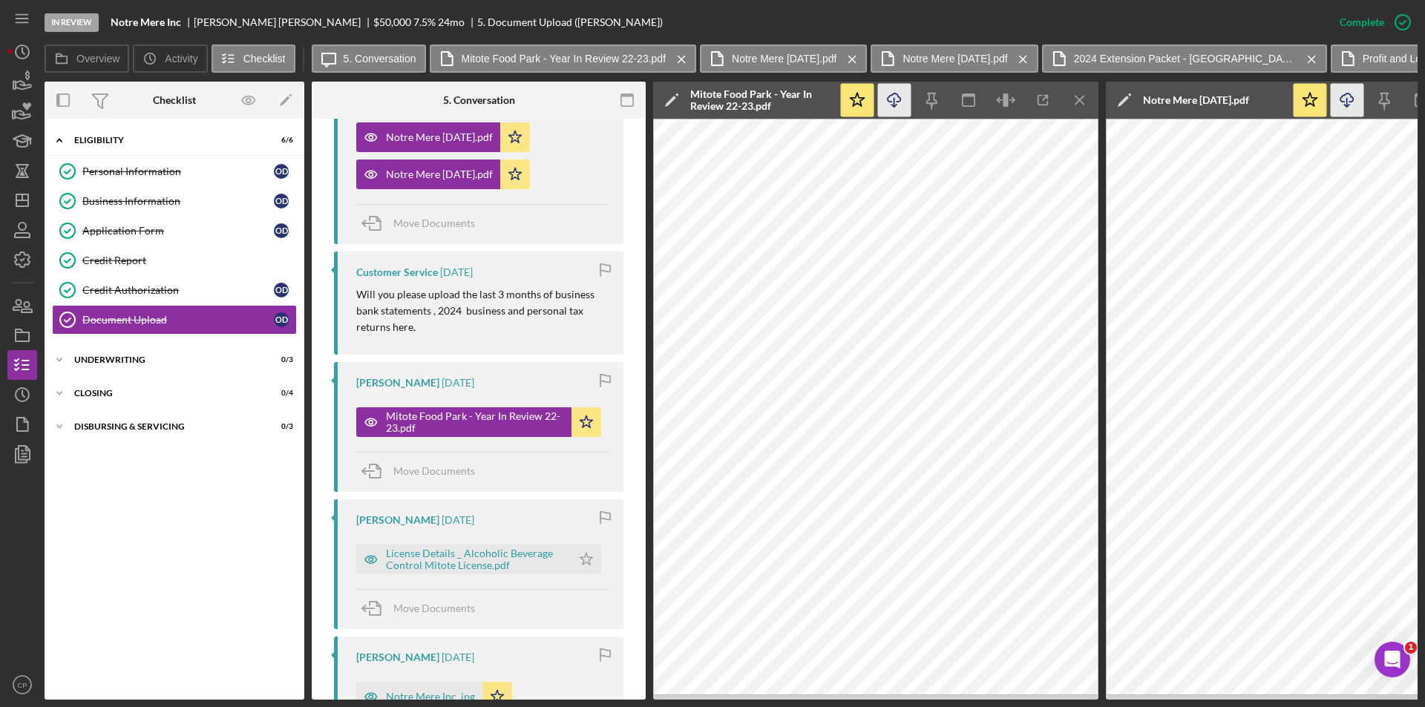
scroll to position [907, 0]
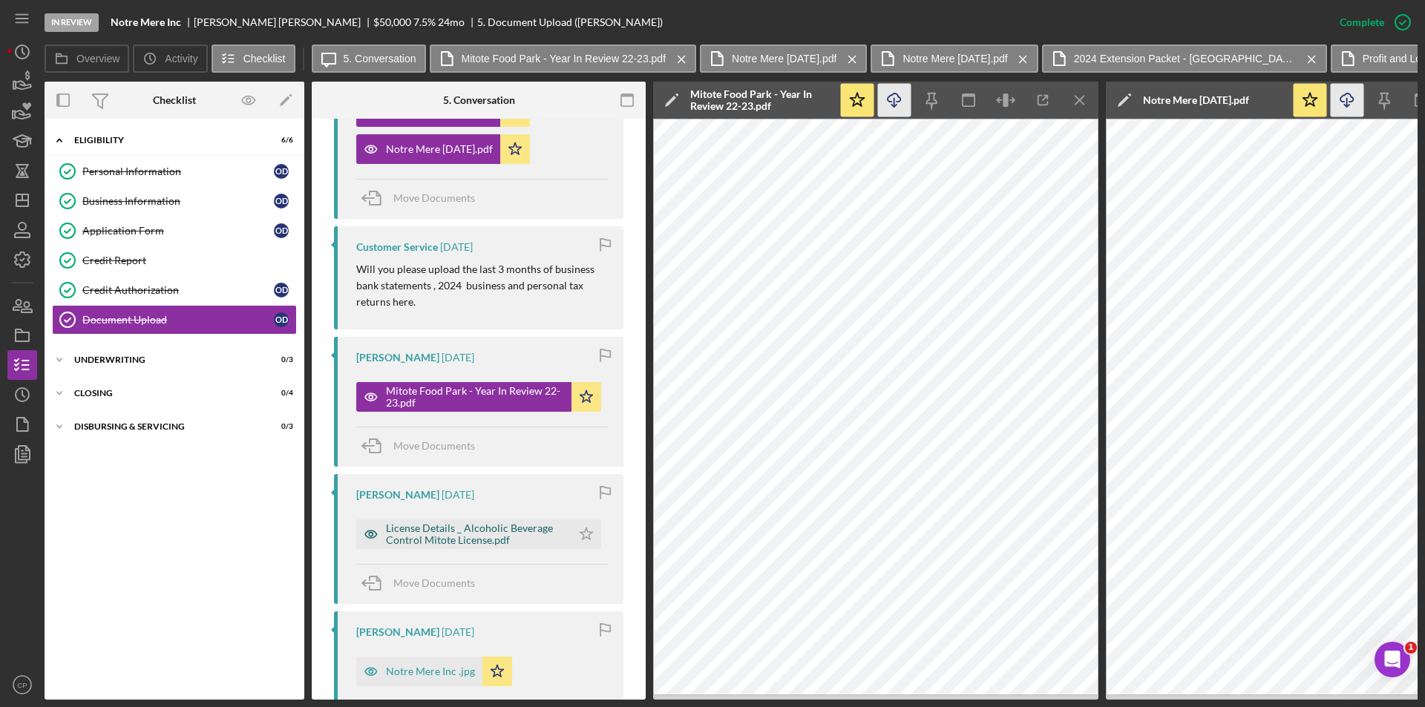
click at [444, 531] on div "License Details _ Alcoholic Beverage Control Mitote License.pdf" at bounding box center [475, 534] width 178 height 24
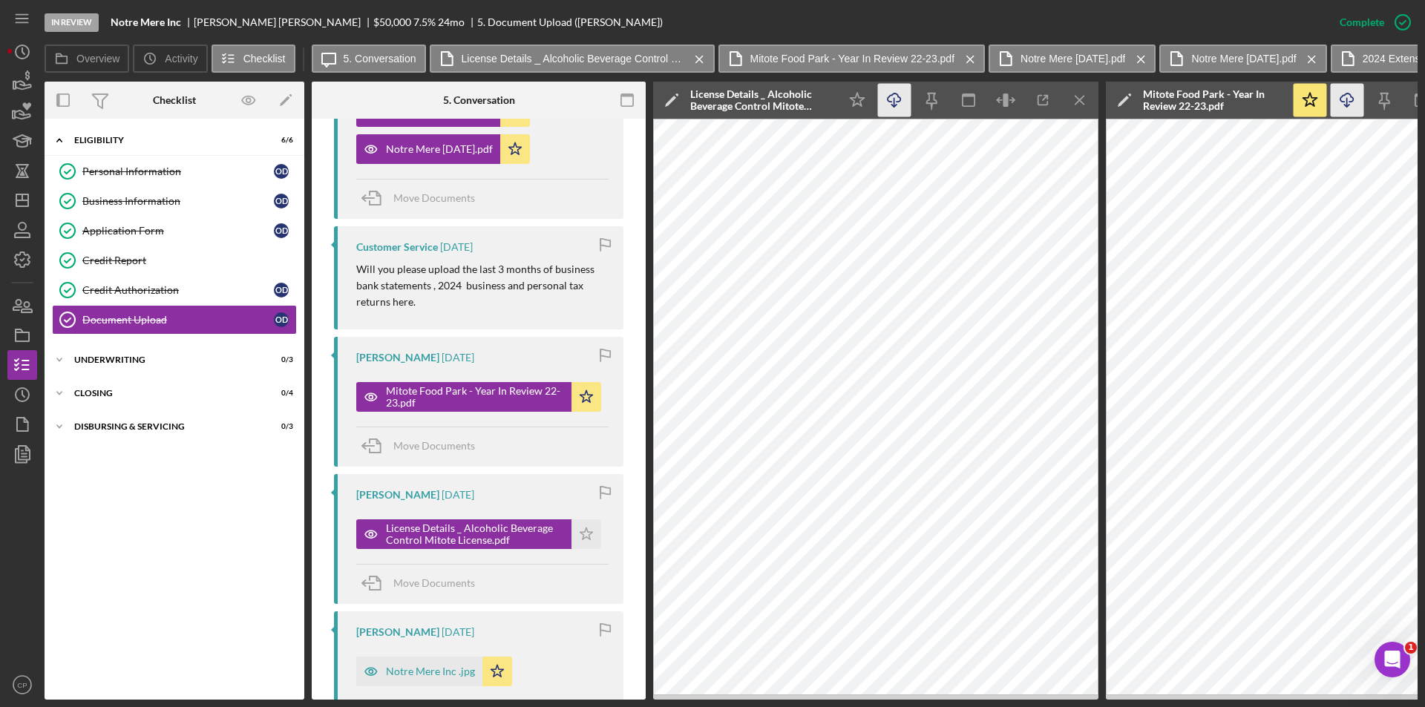
click at [897, 99] on icon "Icon/Download" at bounding box center [894, 100] width 33 height 33
click at [430, 672] on div "Notre Mere Inc .jpg" at bounding box center [430, 672] width 89 height 12
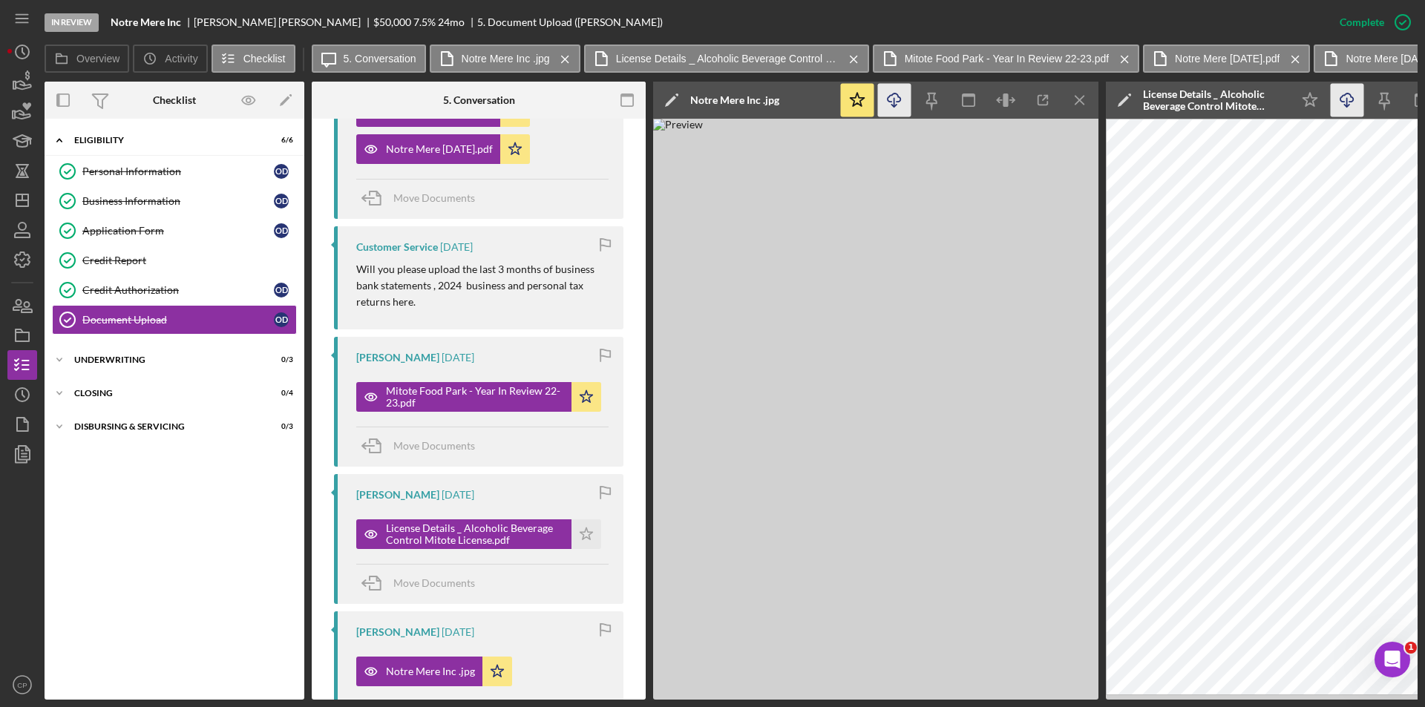
click at [896, 95] on icon "Icon/Download" at bounding box center [894, 100] width 33 height 33
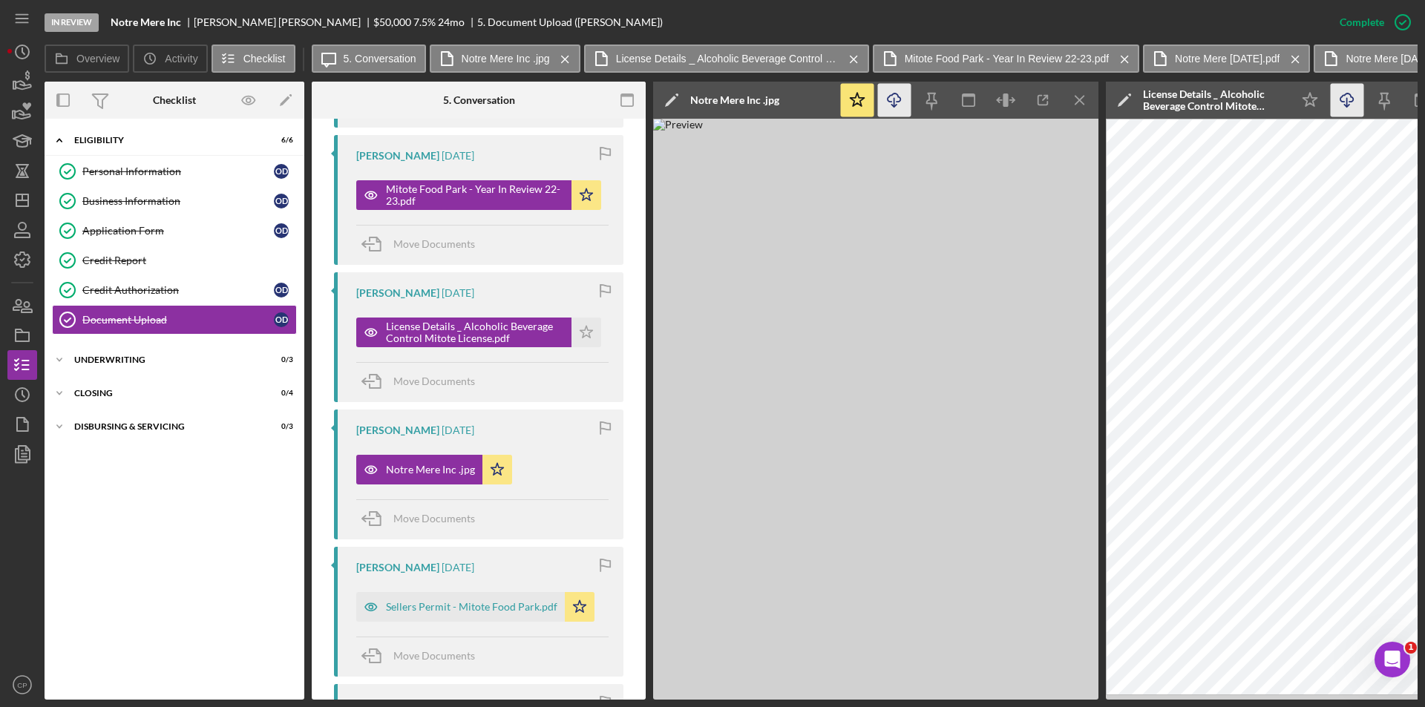
scroll to position [1129, 0]
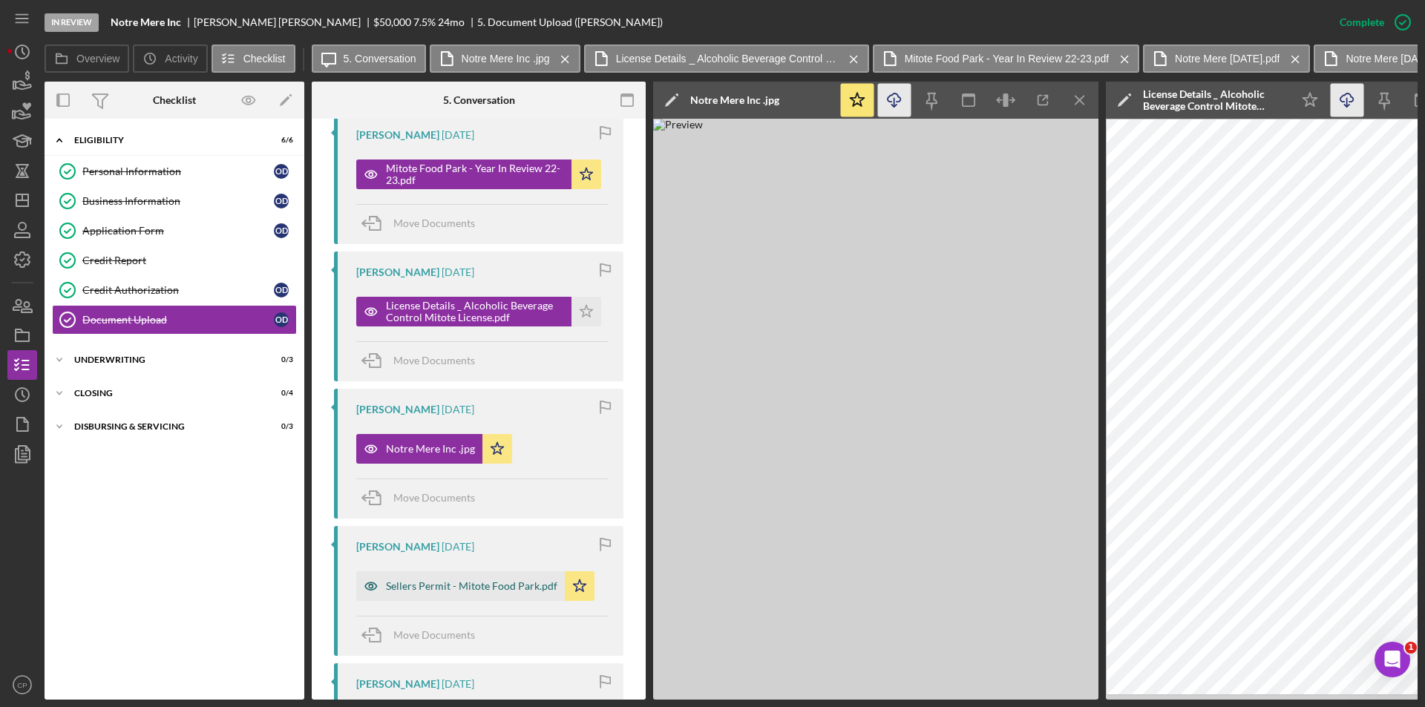
click at [440, 585] on div "Sellers Permit - Mitote Food Park.pdf" at bounding box center [471, 586] width 171 height 12
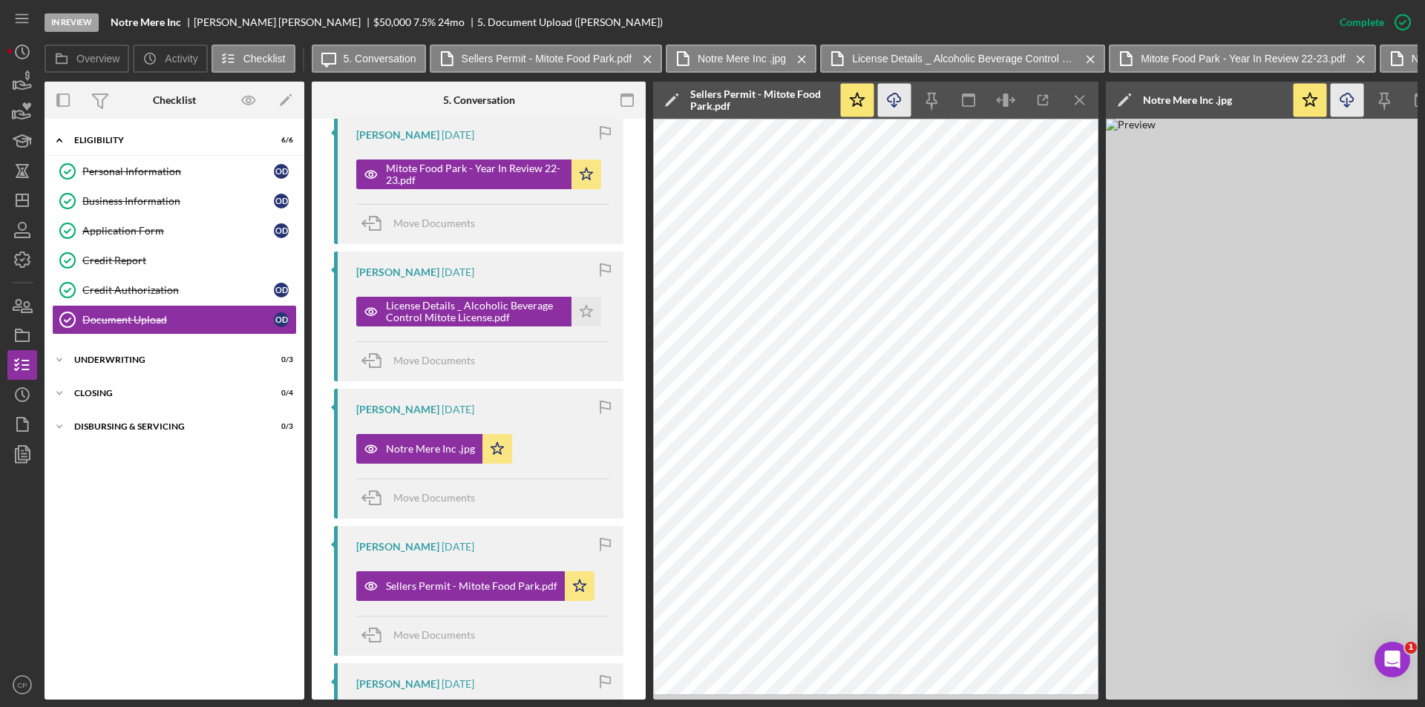
click at [894, 101] on line "button" at bounding box center [894, 102] width 0 height 8
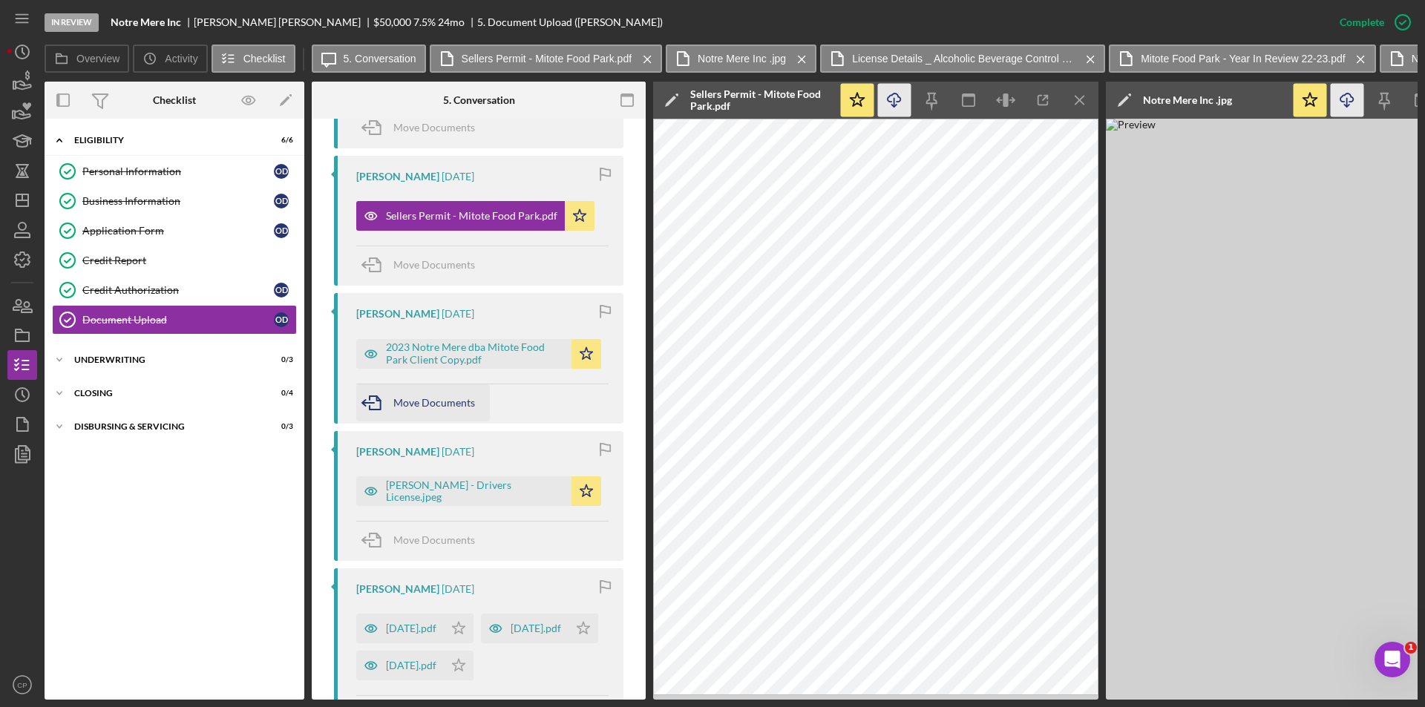
scroll to position [1500, 0]
click at [442, 357] on div "2023 Notre Mere dba Mitote Food Park Client Copy.pdf" at bounding box center [475, 353] width 178 height 24
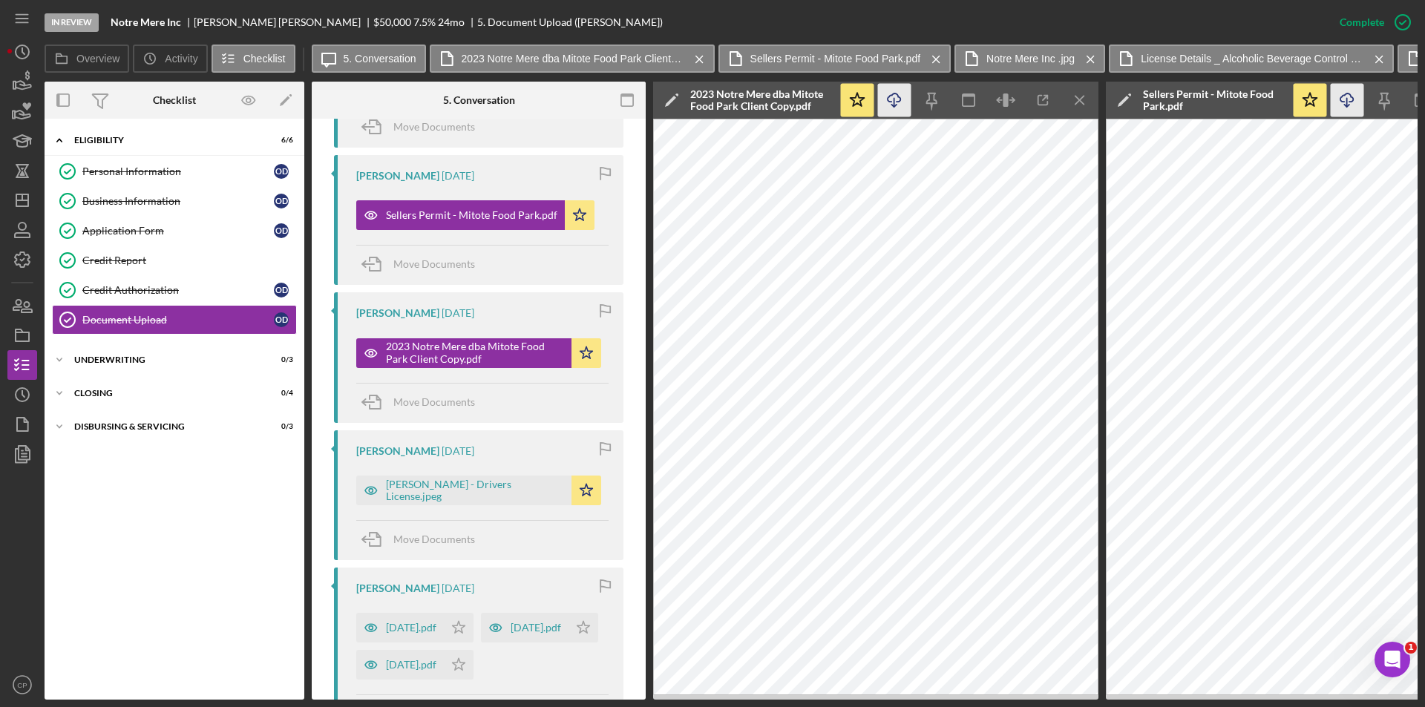
click at [894, 100] on line "button" at bounding box center [894, 102] width 0 height 8
click at [441, 484] on div "[PERSON_NAME] - Drivers License.jpeg" at bounding box center [475, 491] width 178 height 24
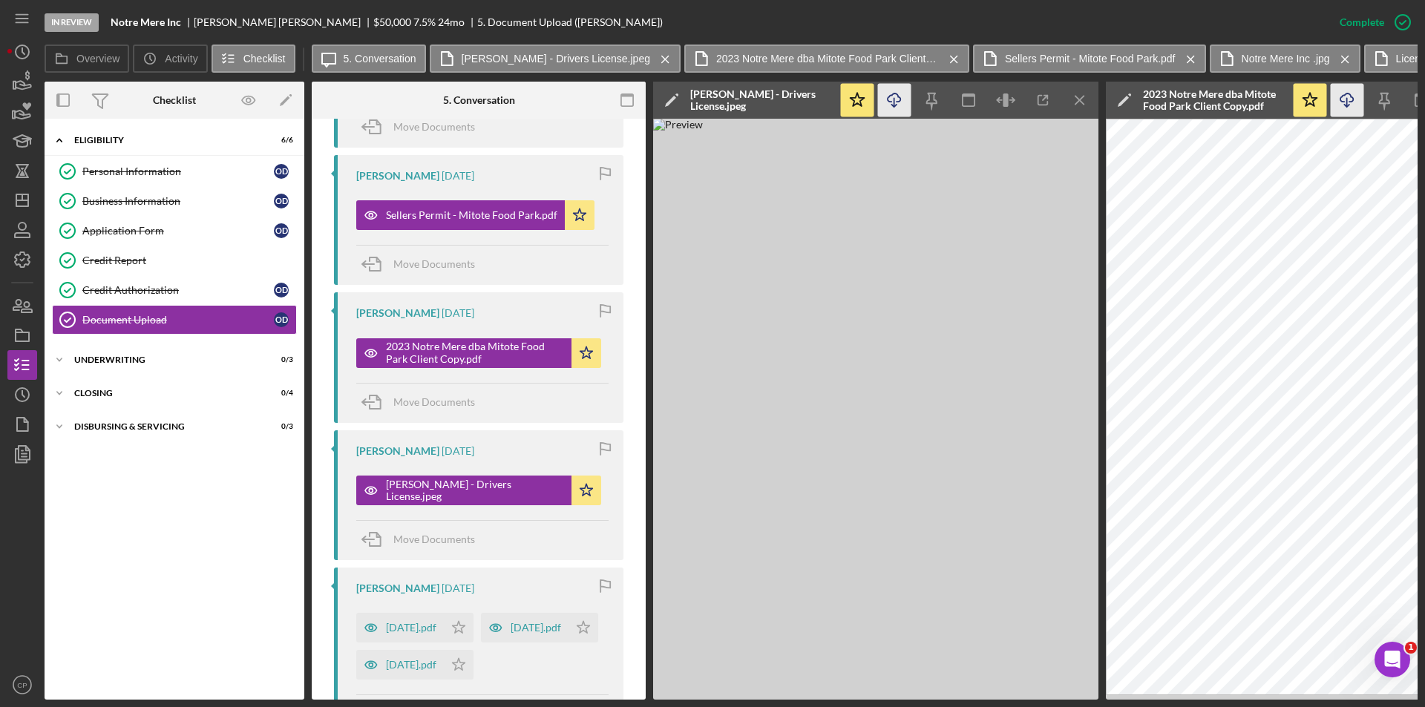
click at [900, 94] on icon "Icon/Download" at bounding box center [894, 100] width 33 height 33
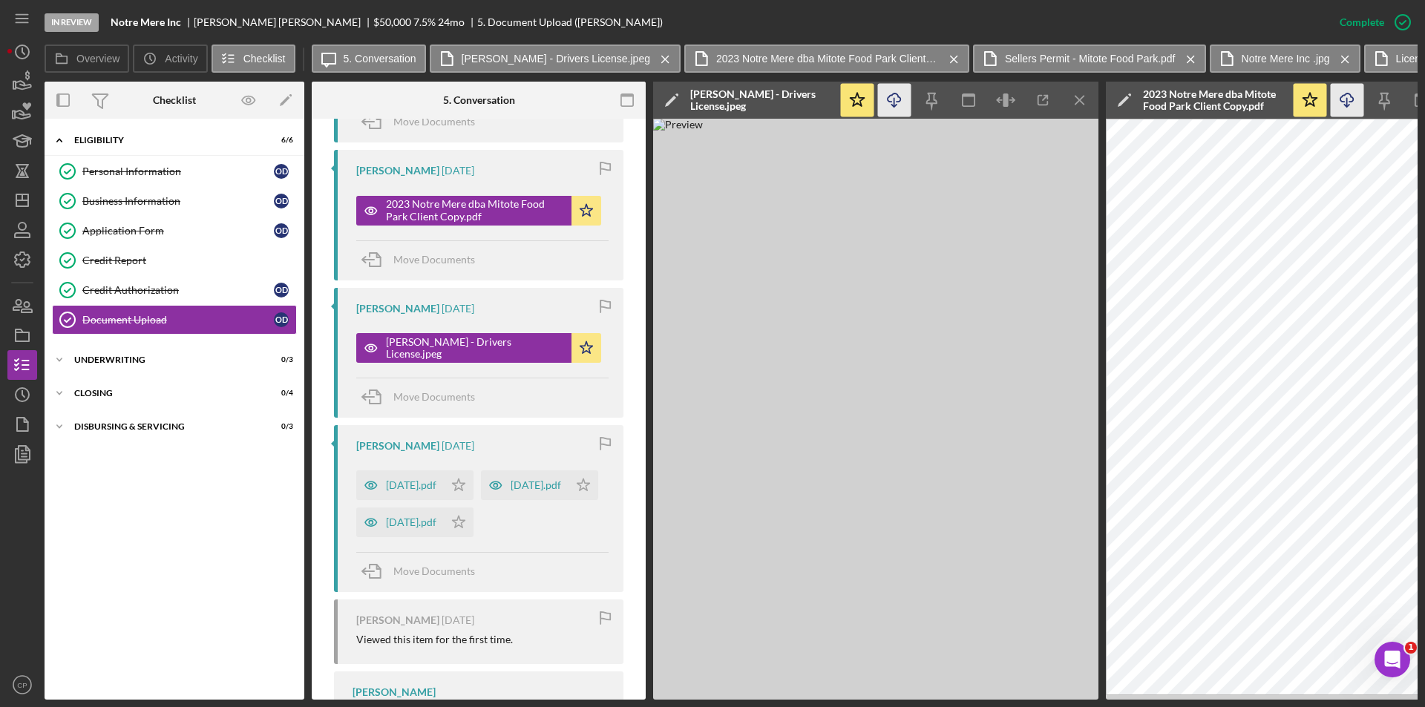
scroll to position [1649, 0]
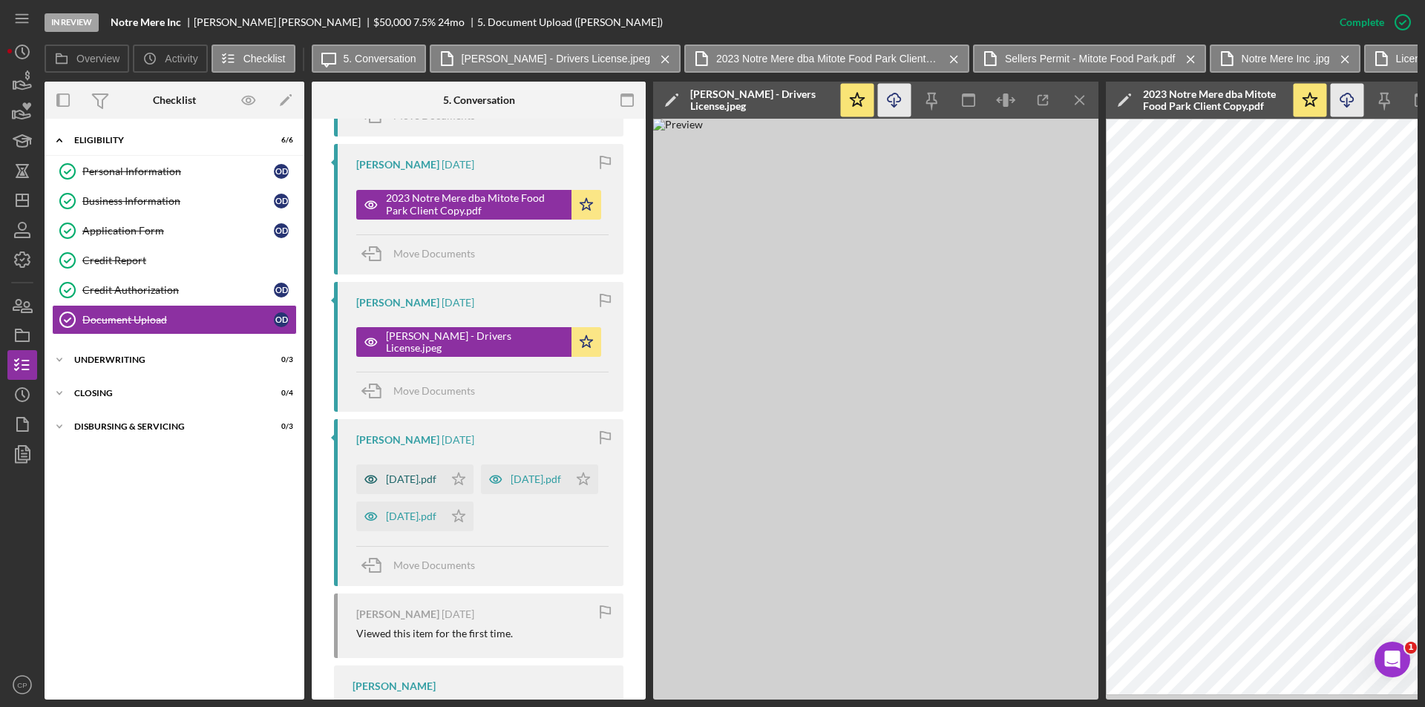
click at [435, 482] on div "[DATE].pdf" at bounding box center [411, 479] width 50 height 12
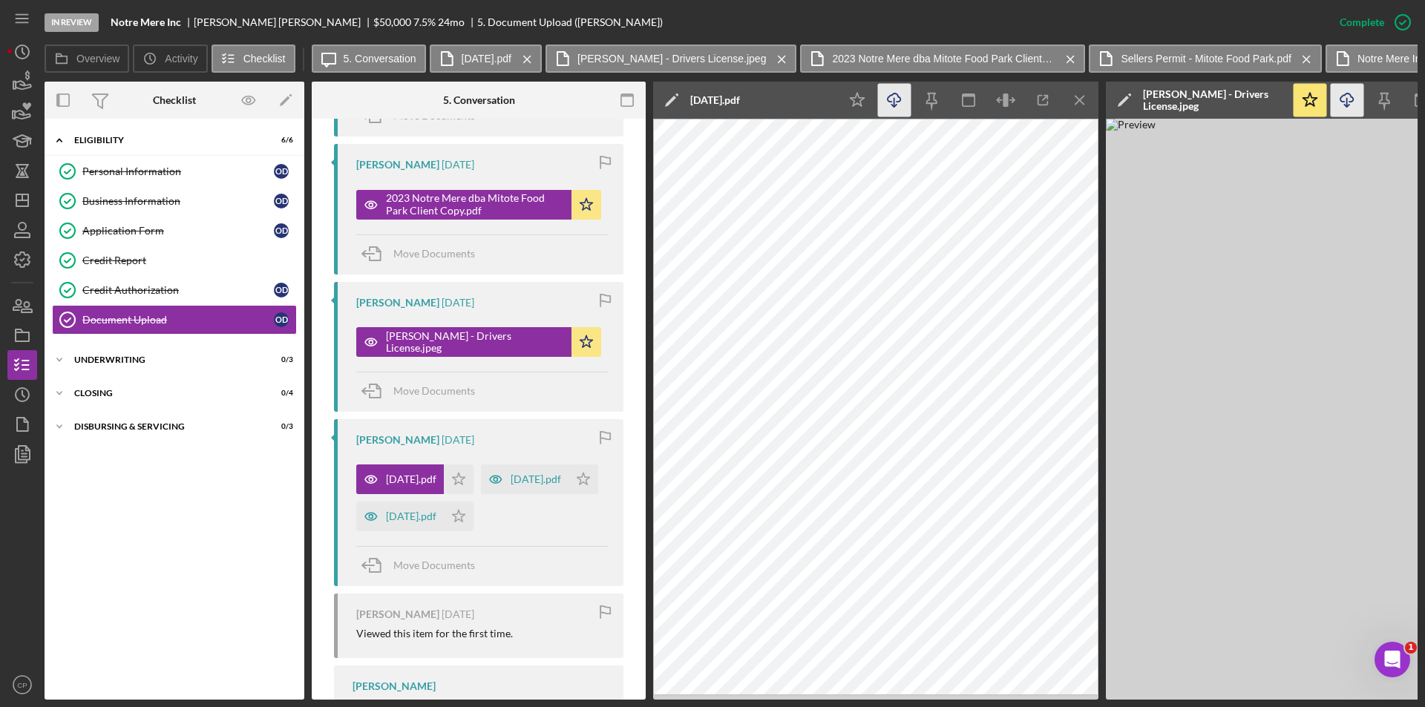
click at [901, 93] on icon "Icon/Download" at bounding box center [894, 100] width 33 height 33
click at [511, 485] on div "[DATE].pdf" at bounding box center [536, 479] width 50 height 12
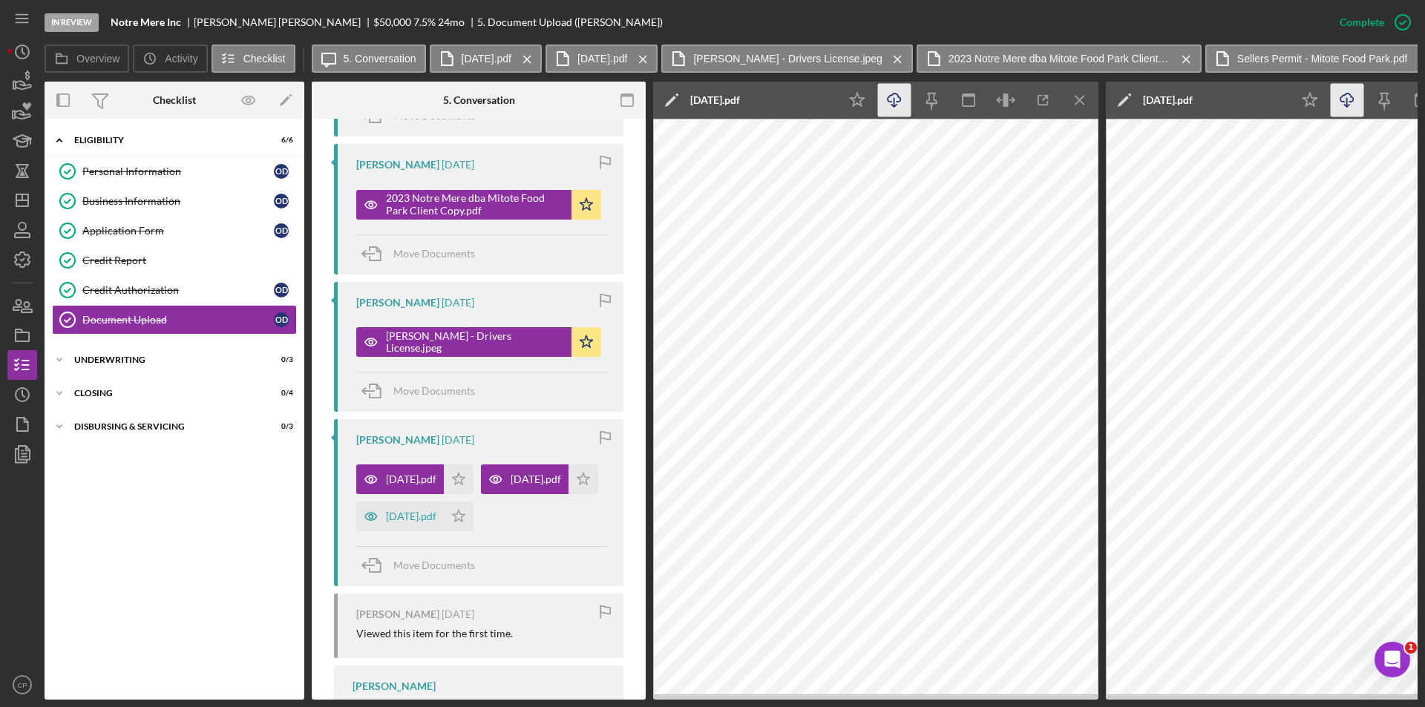
click at [890, 99] on icon "Icon/Download" at bounding box center [894, 100] width 33 height 33
